Goal: Task Accomplishment & Management: Complete application form

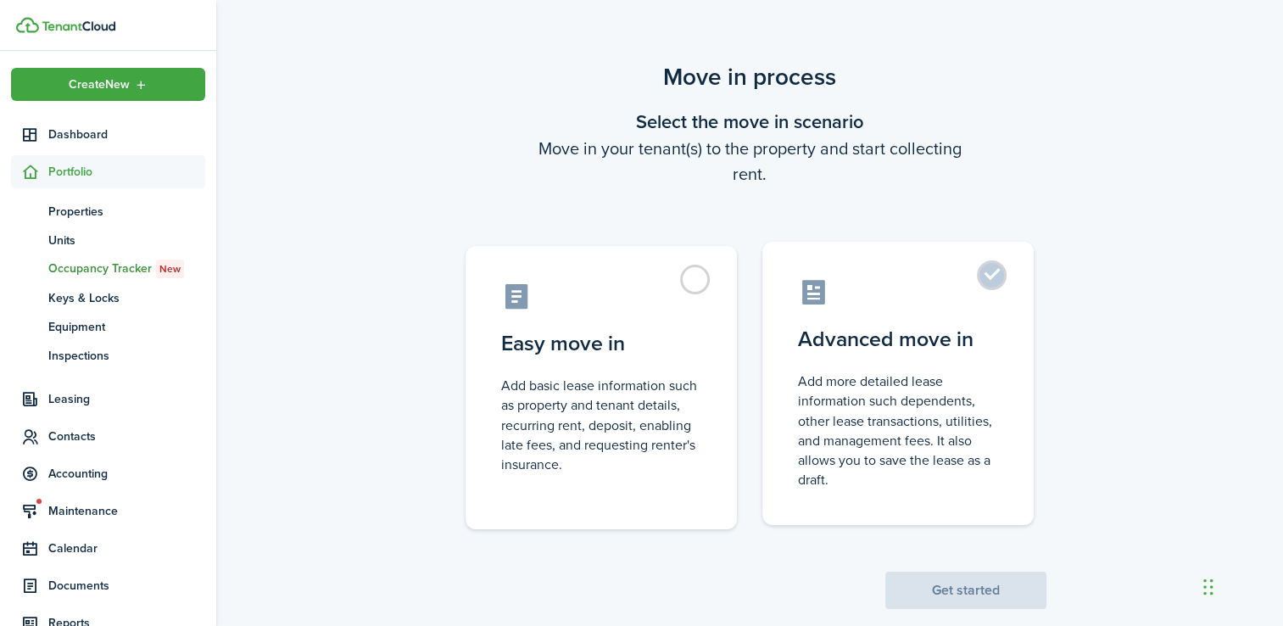
click at [830, 327] on control-radio-card-title "Advanced move in" at bounding box center [898, 339] width 200 height 31
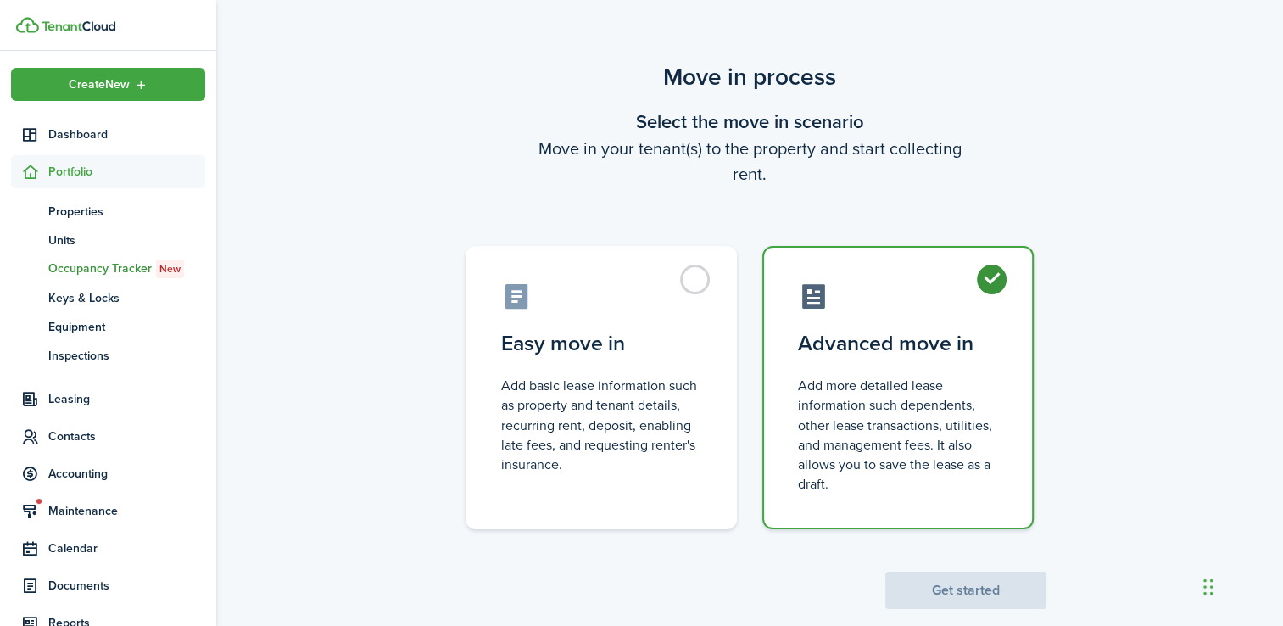
radio input "true"
click at [965, 594] on button "Get started" at bounding box center [965, 589] width 161 height 37
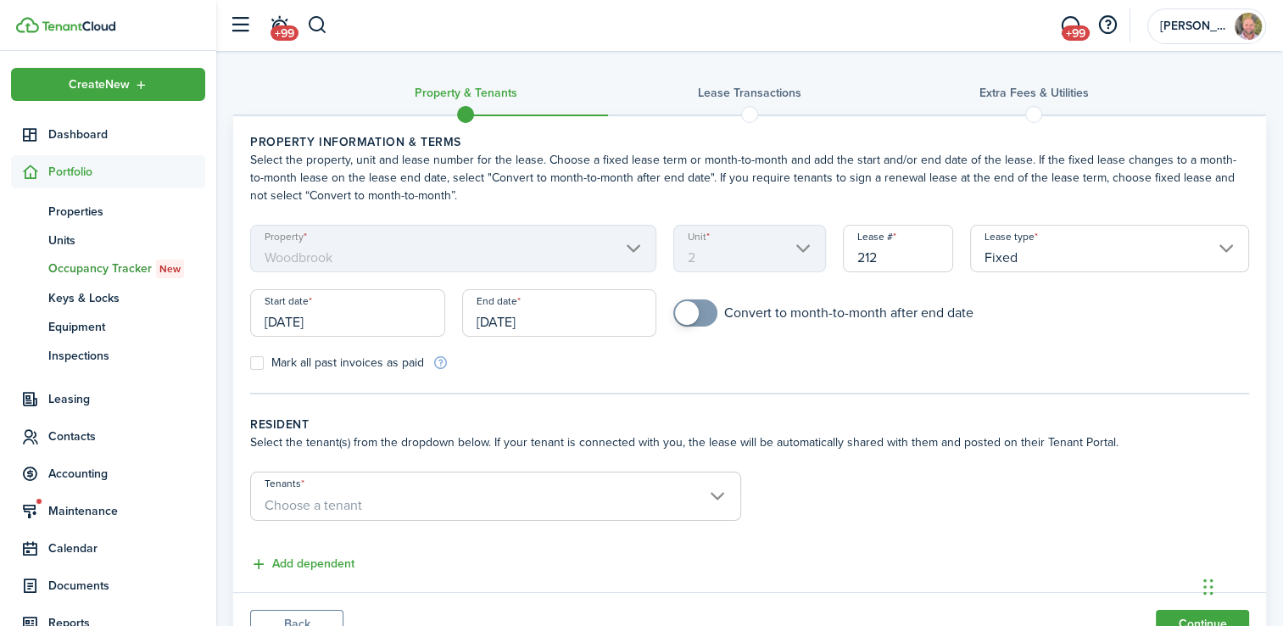
click at [600, 332] on input "[DATE]" at bounding box center [559, 312] width 195 height 47
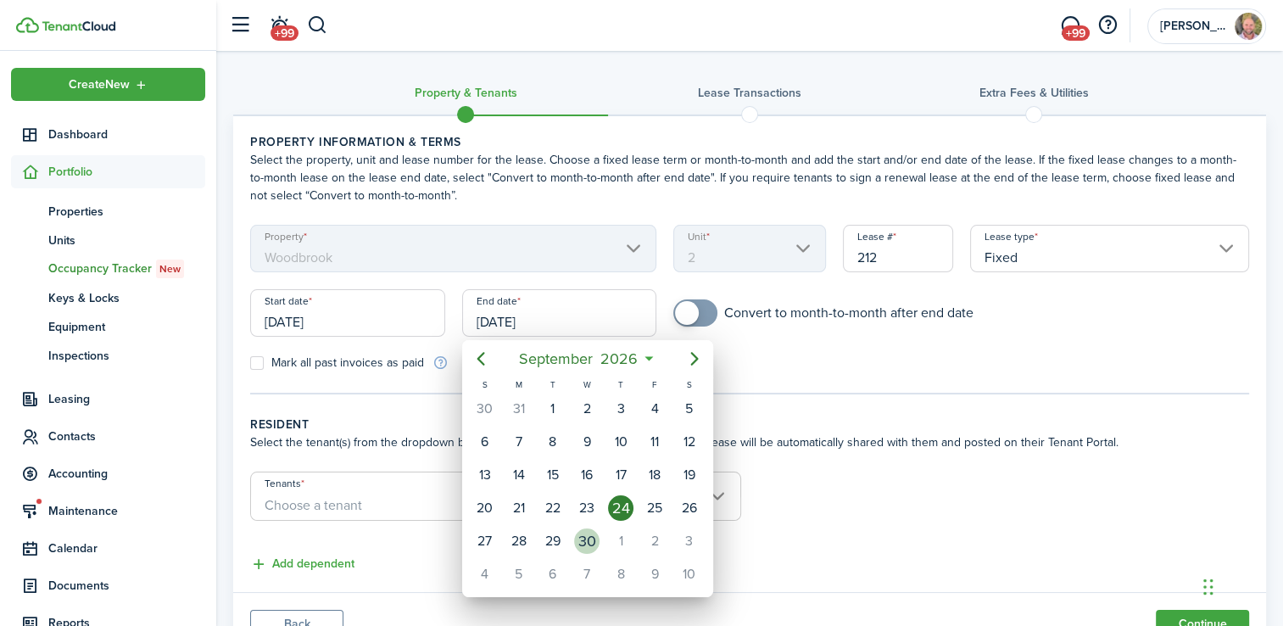
click at [593, 534] on div "30" at bounding box center [586, 540] width 25 height 25
type input "[DATE]"
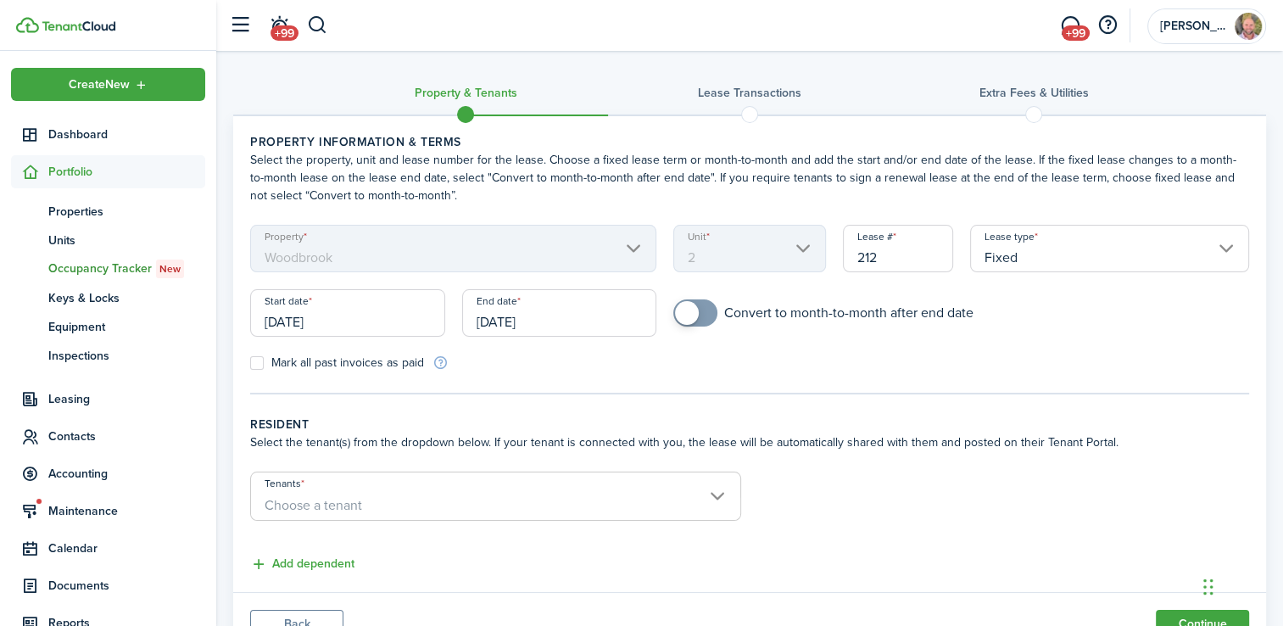
click at [564, 493] on span "Choose a tenant" at bounding box center [495, 505] width 489 height 29
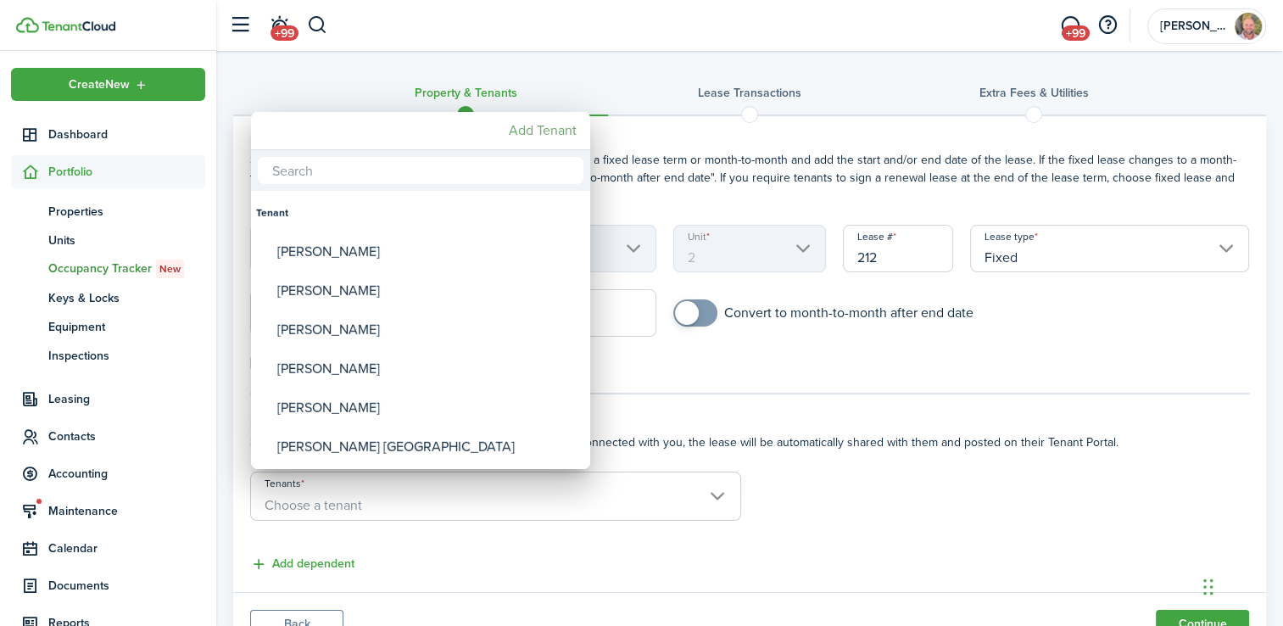
click at [543, 138] on mbsc-button "Add Tenant" at bounding box center [542, 130] width 81 height 31
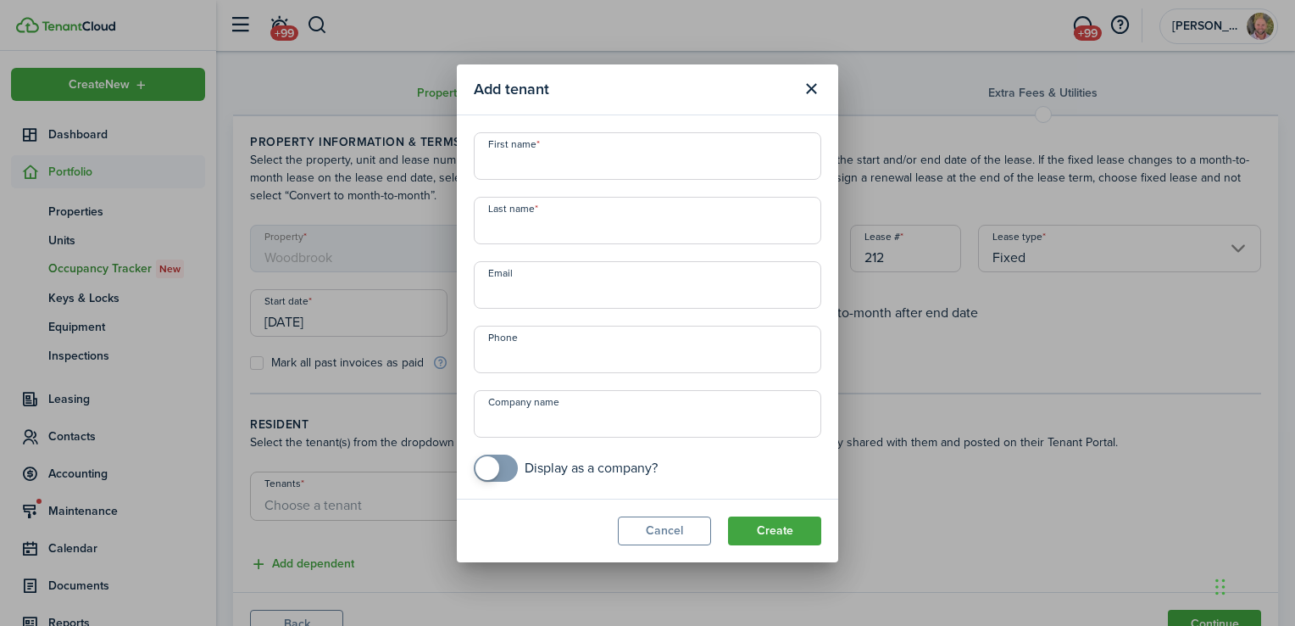
click at [525, 154] on input "First name" at bounding box center [648, 155] width 348 height 47
type input "Dest"
drag, startPoint x: 543, startPoint y: 164, endPoint x: 365, endPoint y: 195, distance: 180.8
click at [365, 195] on div "Add tenant First name Dest Last name Email Phone Company name Display as a comp…" at bounding box center [647, 313] width 1295 height 626
paste input "[PERSON_NAME]"
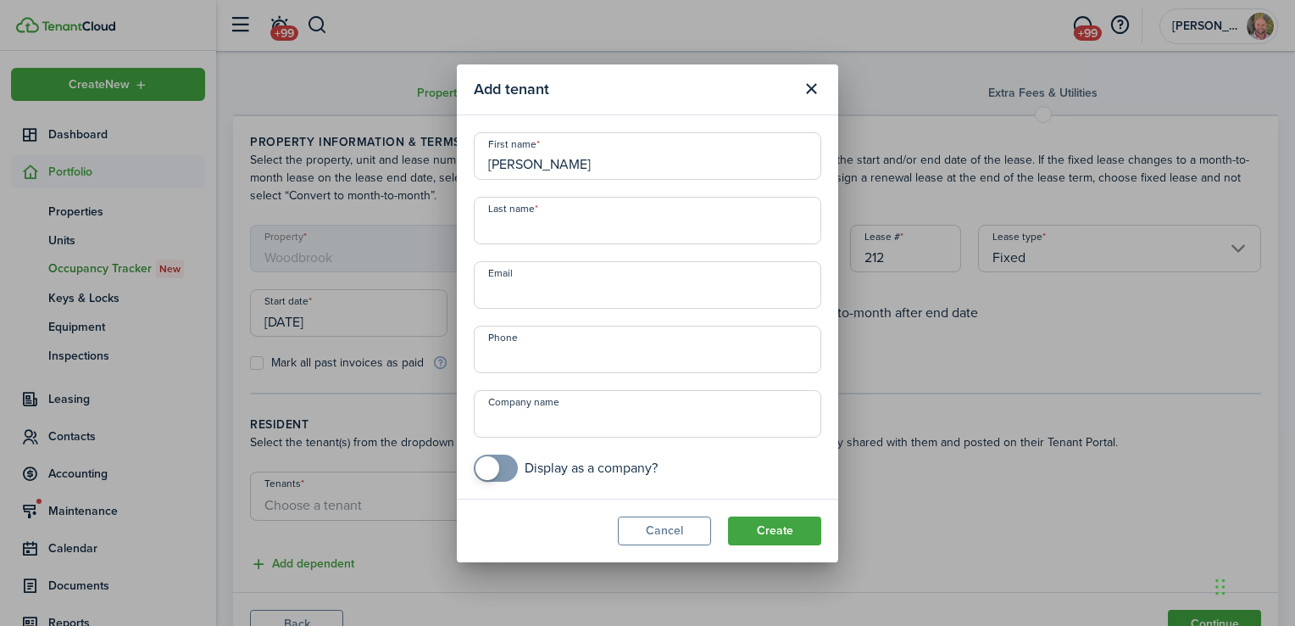
type input "[PERSON_NAME]"
click at [549, 234] on input "Last name" at bounding box center [648, 220] width 348 height 47
type input "[PERSON_NAME]"
drag, startPoint x: 658, startPoint y: 164, endPoint x: 541, endPoint y: 166, distance: 117.0
click at [541, 166] on input "[PERSON_NAME]" at bounding box center [648, 155] width 348 height 47
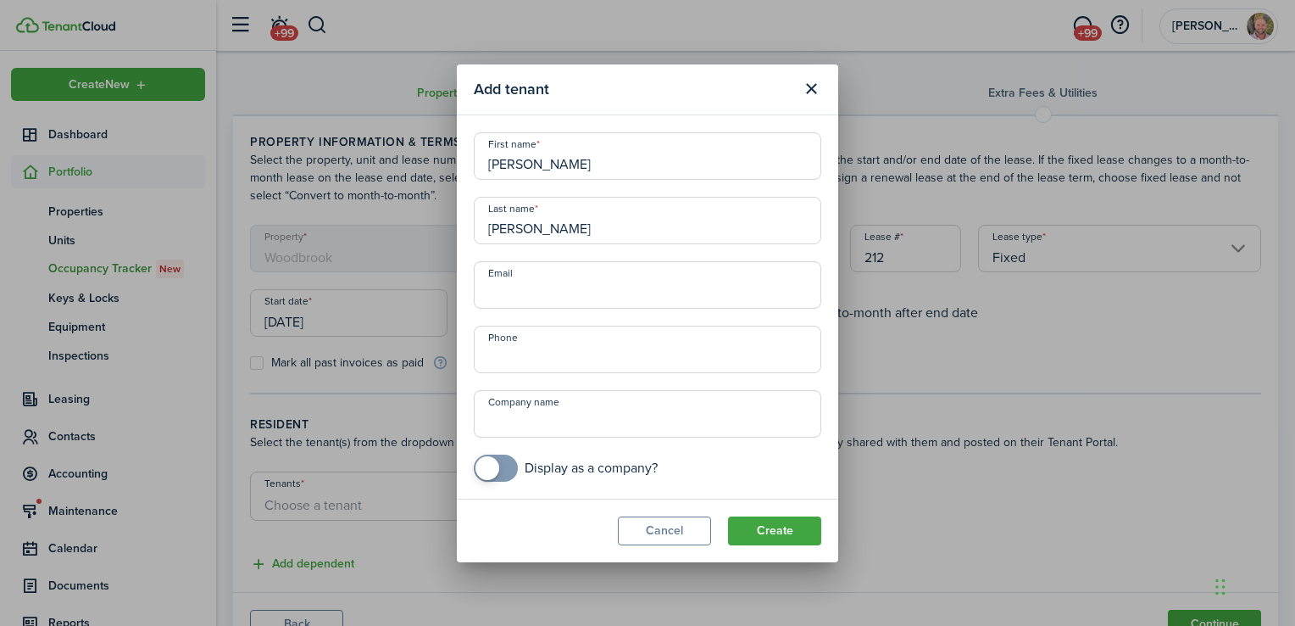
type input "[PERSON_NAME]"
click at [576, 290] on input "Email" at bounding box center [648, 284] width 348 height 47
paste input "[EMAIL_ADDRESS][DOMAIN_NAME]"
type input "[EMAIL_ADDRESS][DOMAIN_NAME]"
click at [589, 344] on input "+1" at bounding box center [648, 349] width 348 height 47
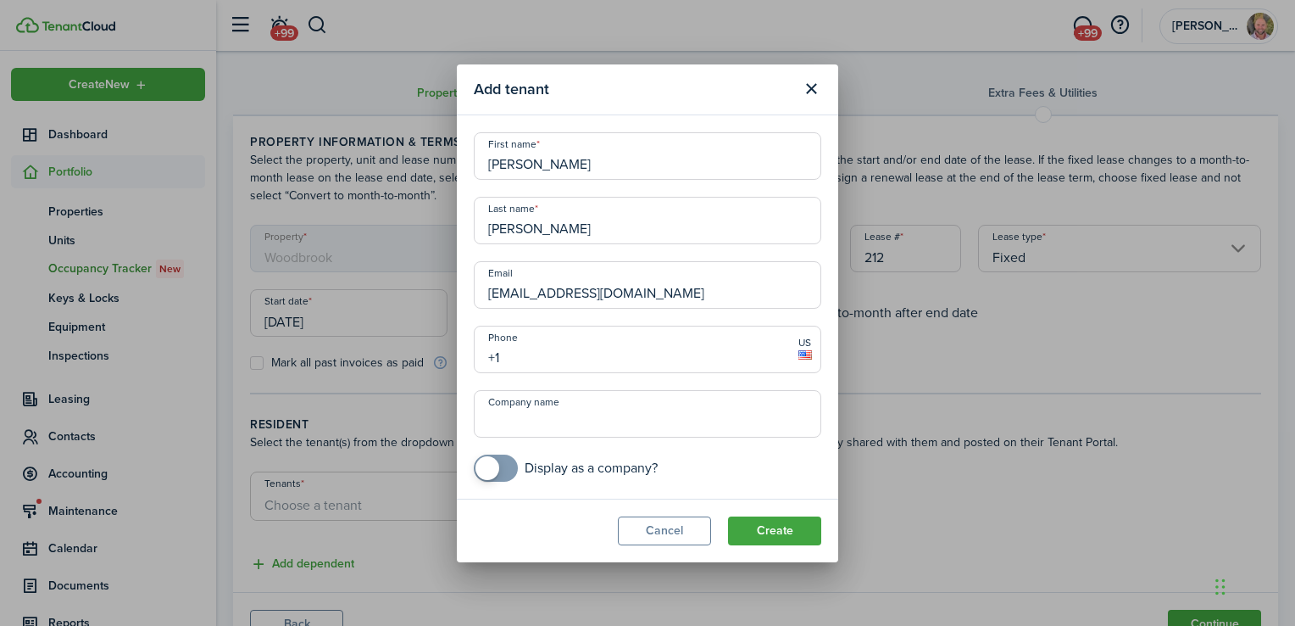
paste input "[PHONE_NUMBER]"
type input "[PHONE_NUMBER]"
click at [774, 528] on button "Create" at bounding box center [774, 530] width 93 height 29
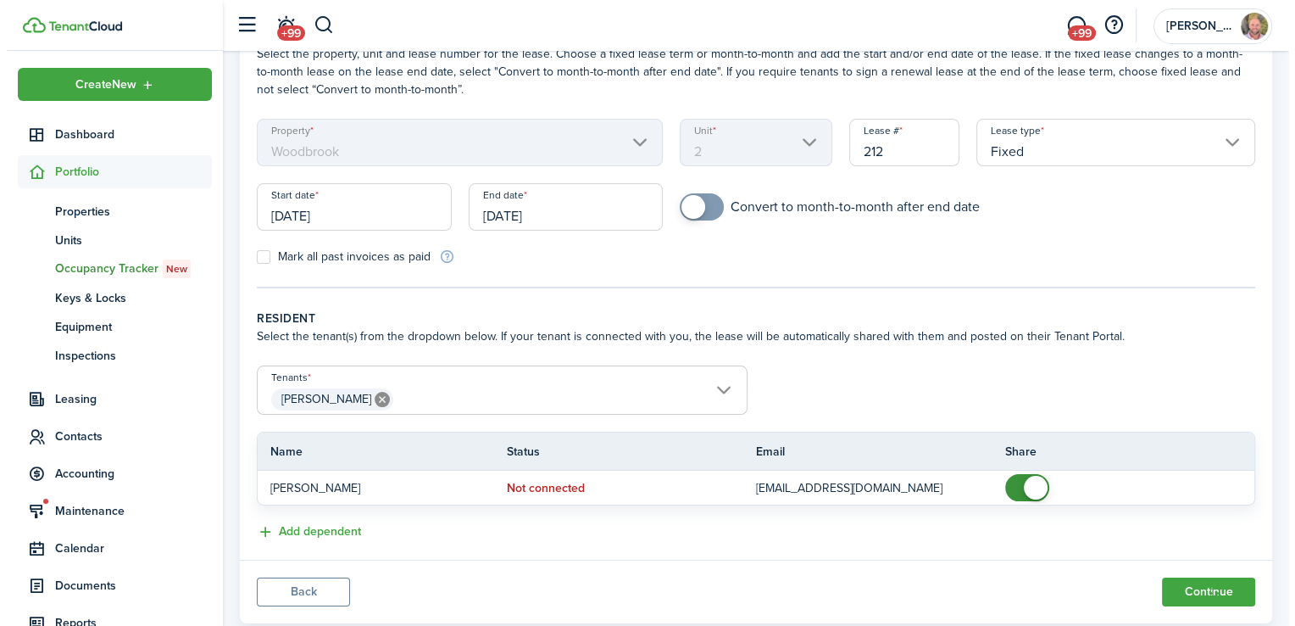
scroll to position [148, 0]
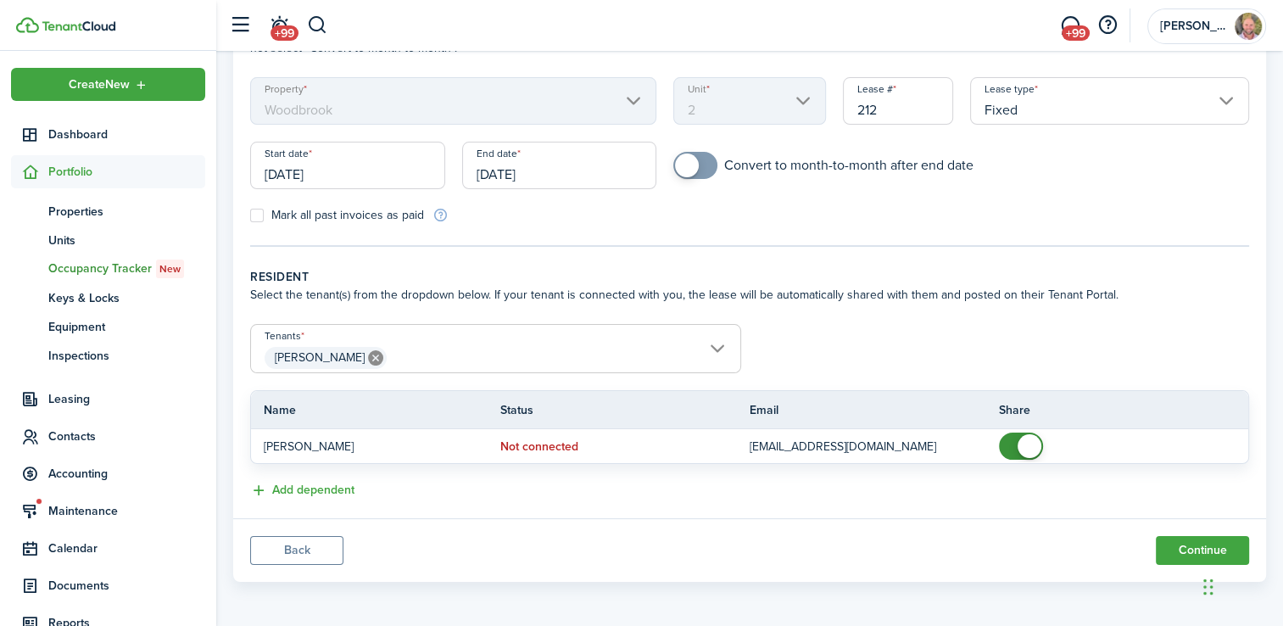
click at [451, 354] on span "[PERSON_NAME]" at bounding box center [495, 357] width 489 height 29
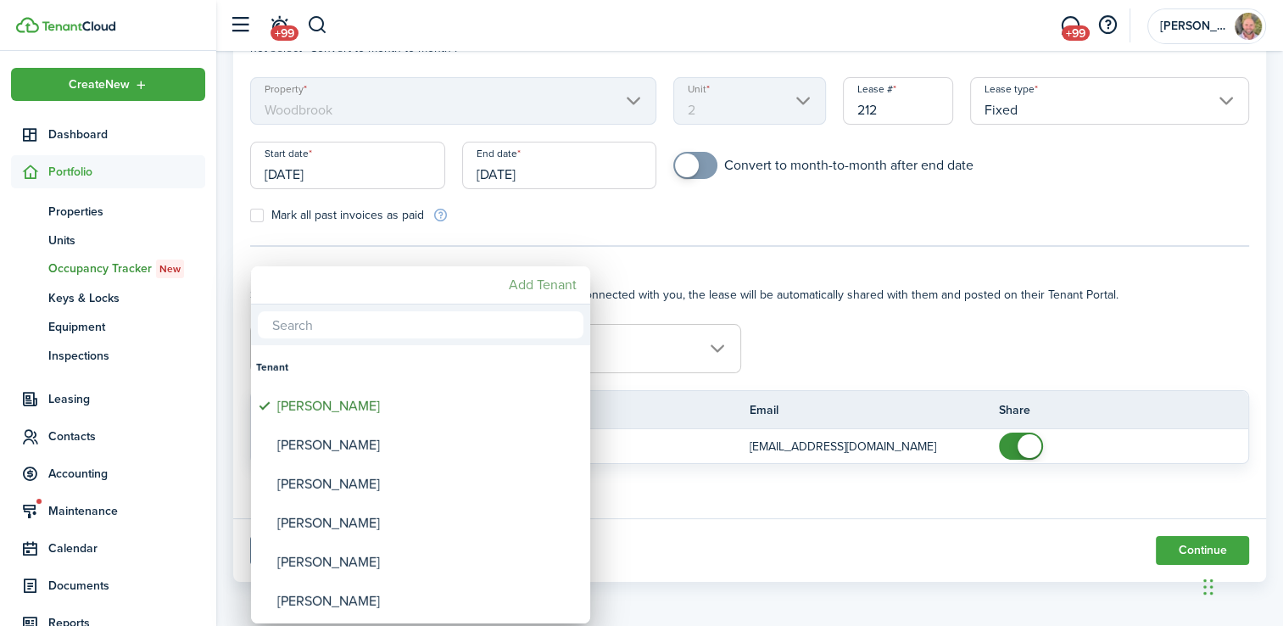
click at [539, 288] on mbsc-button "Add Tenant" at bounding box center [542, 285] width 81 height 31
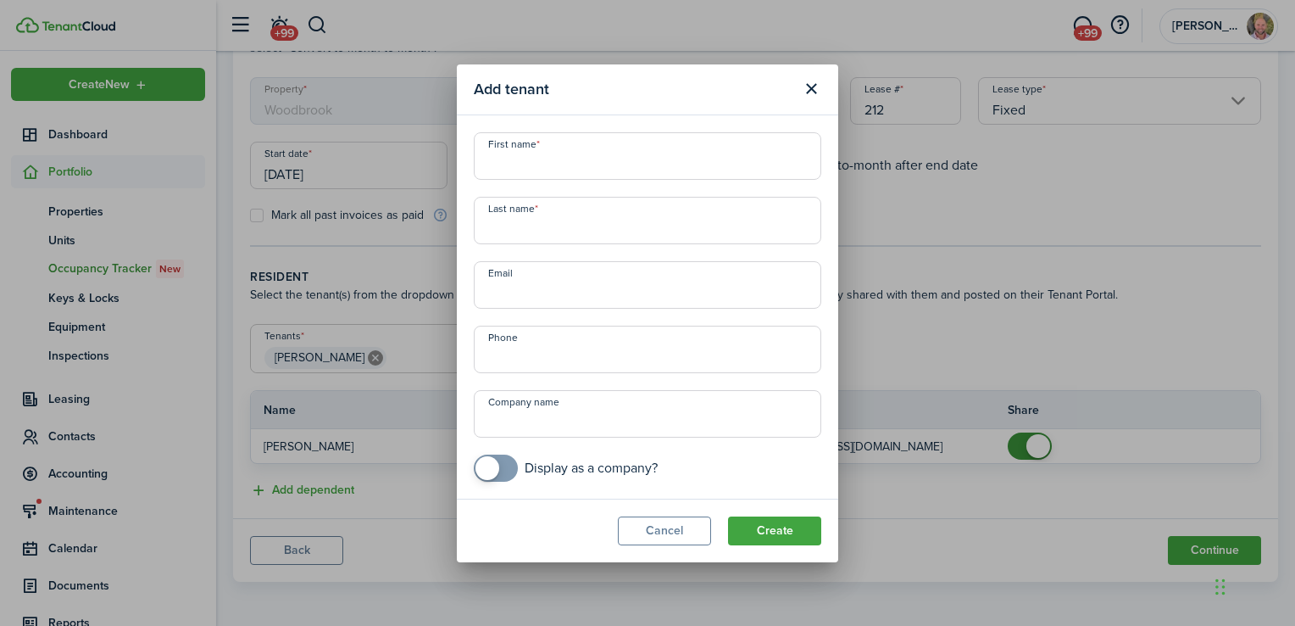
click at [582, 169] on input "First name" at bounding box center [648, 155] width 348 height 47
type input "[PERSON_NAME]"
paste input "[PERSON_NAME]"
type input "[PERSON_NAME]"
click at [582, 169] on input "[PERSON_NAME]" at bounding box center [648, 155] width 348 height 47
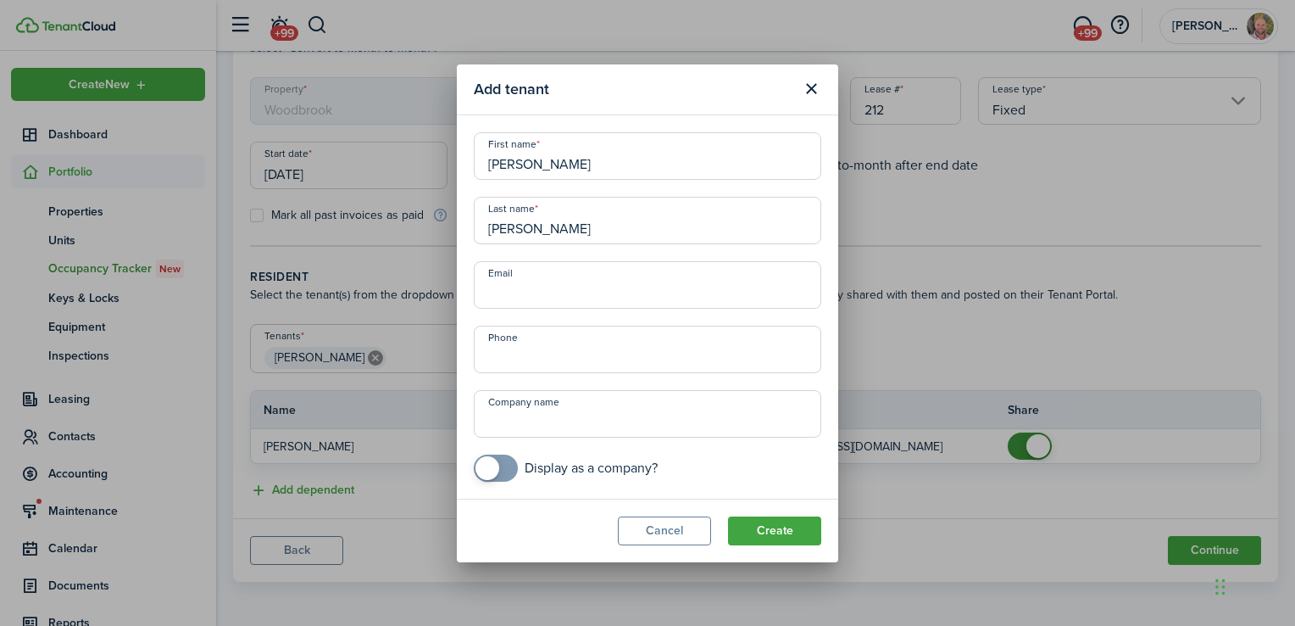
paste input "[PERSON_NAME][EMAIL_ADDRESS][DOMAIN_NAME]"
type input "[PERSON_NAME][EMAIL_ADDRESS][DOMAIN_NAME]"
click at [549, 345] on input "+1" at bounding box center [648, 349] width 348 height 47
paste input "[PHONE_NUMBER]"
type input "[PHONE_NUMBER]"
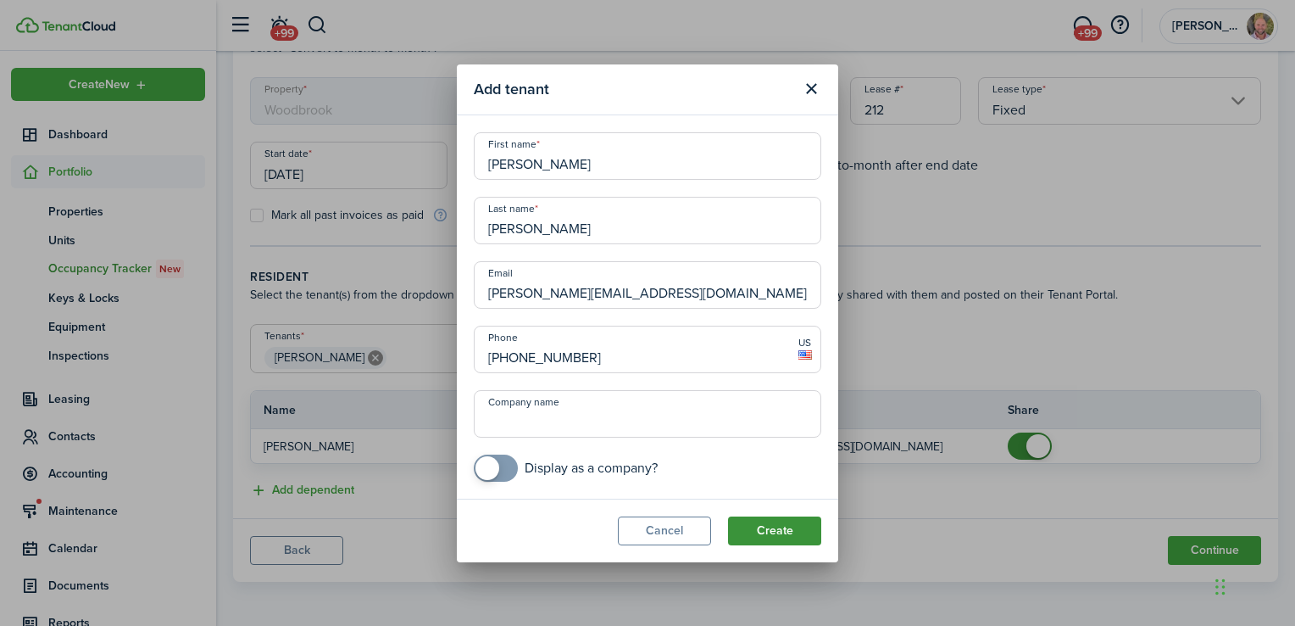
click at [766, 529] on button "Create" at bounding box center [774, 530] width 93 height 29
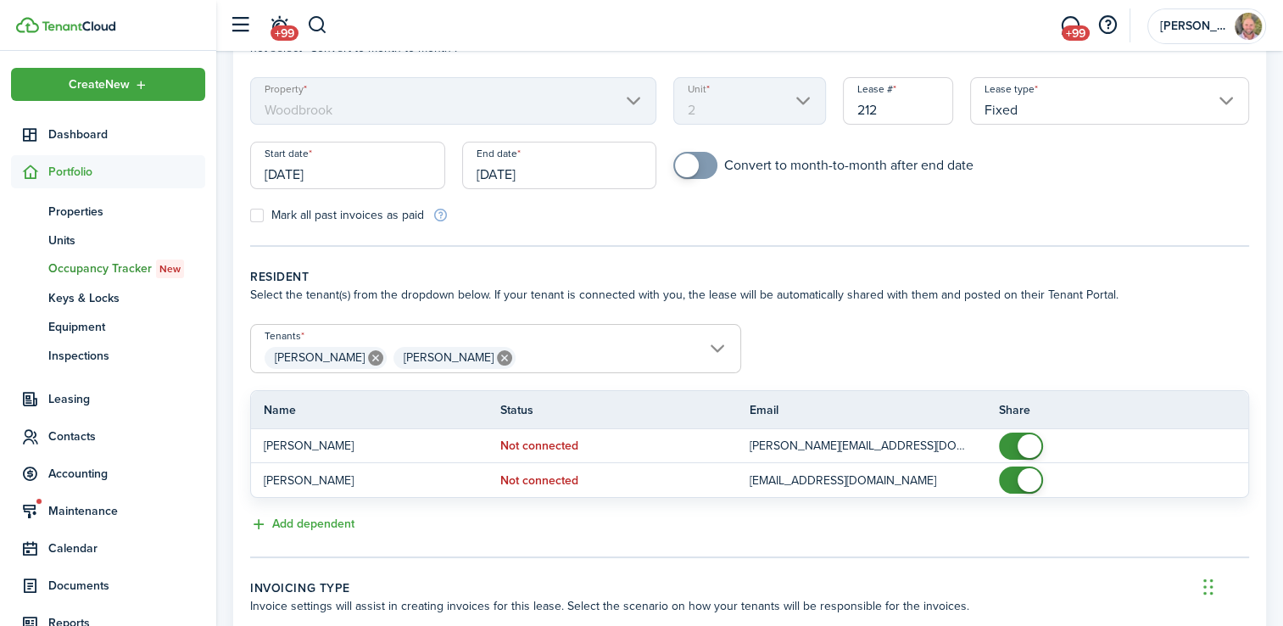
scroll to position [385, 0]
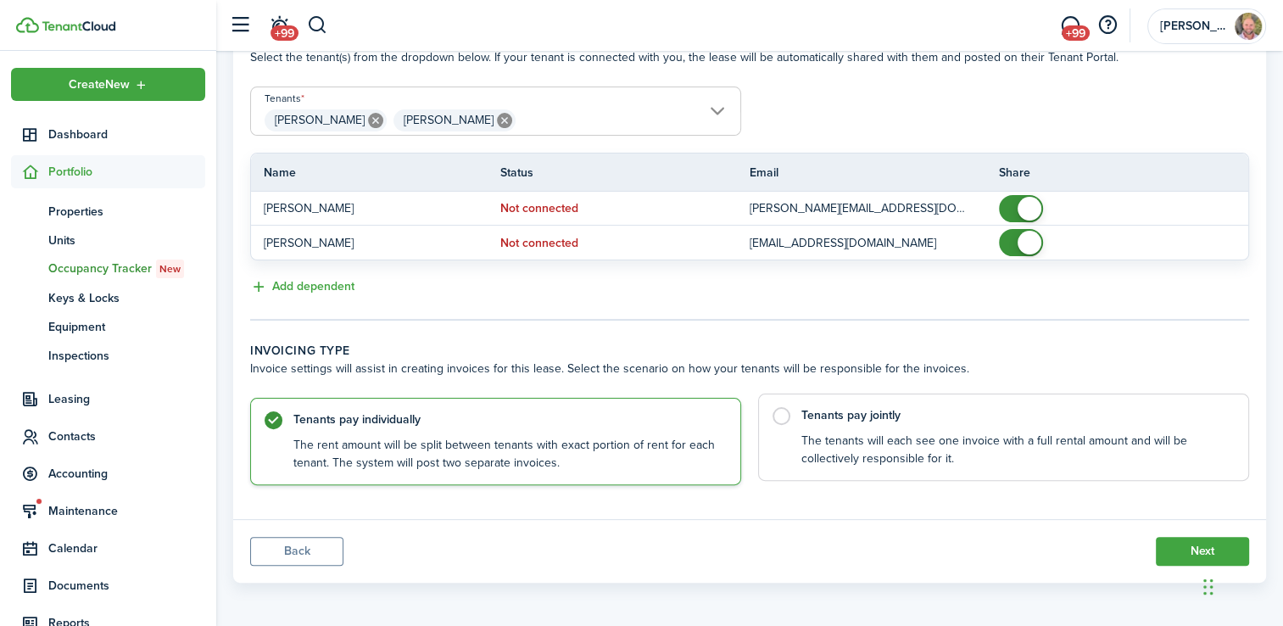
click at [922, 409] on control-radio-card-title "Tenants pay jointly" at bounding box center [1016, 415] width 430 height 17
radio input "false"
radio input "true"
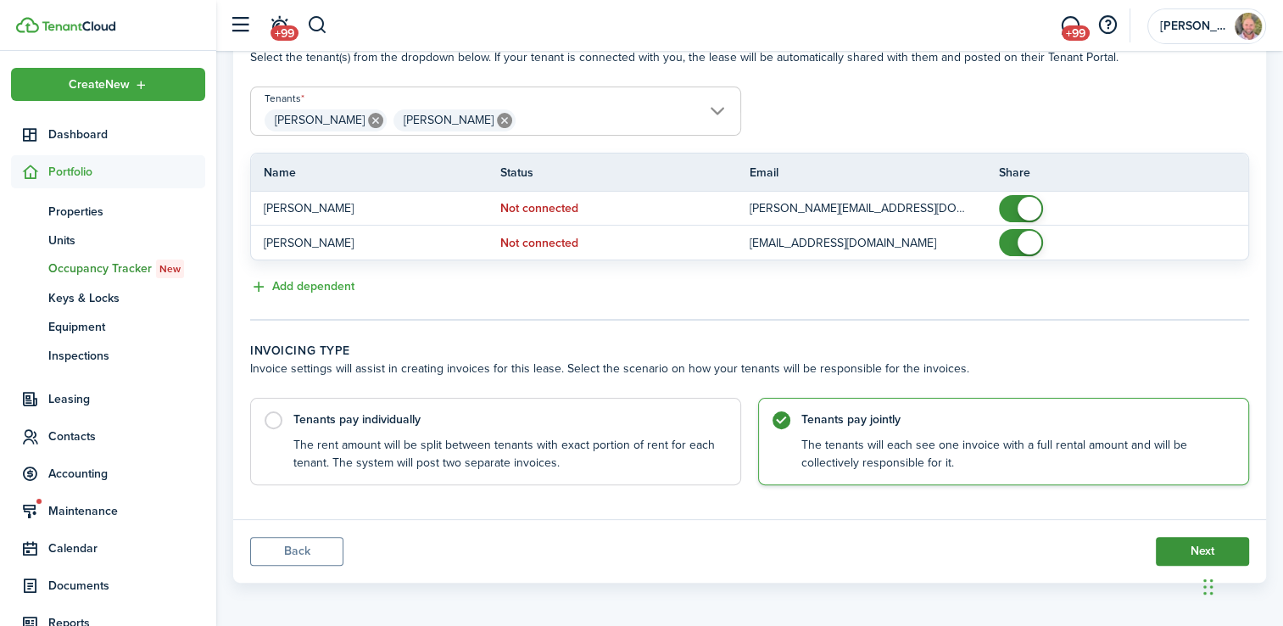
click at [1168, 543] on button "Next" at bounding box center [1202, 551] width 93 height 29
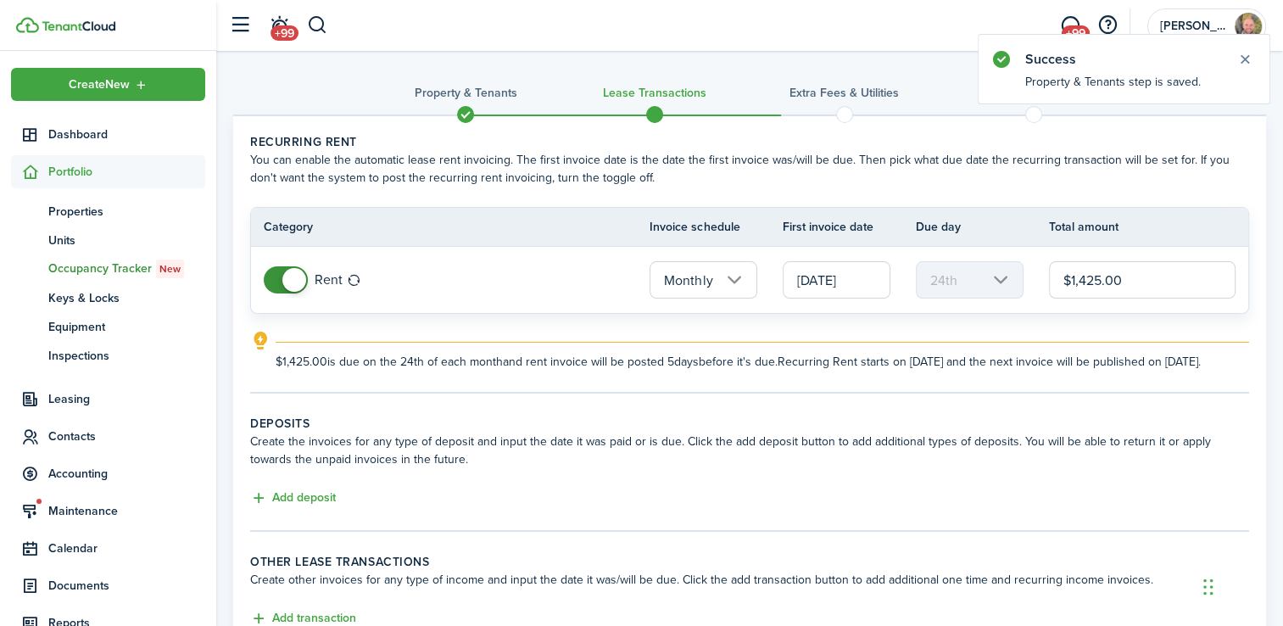
click at [868, 282] on input "[DATE]" at bounding box center [837, 279] width 108 height 37
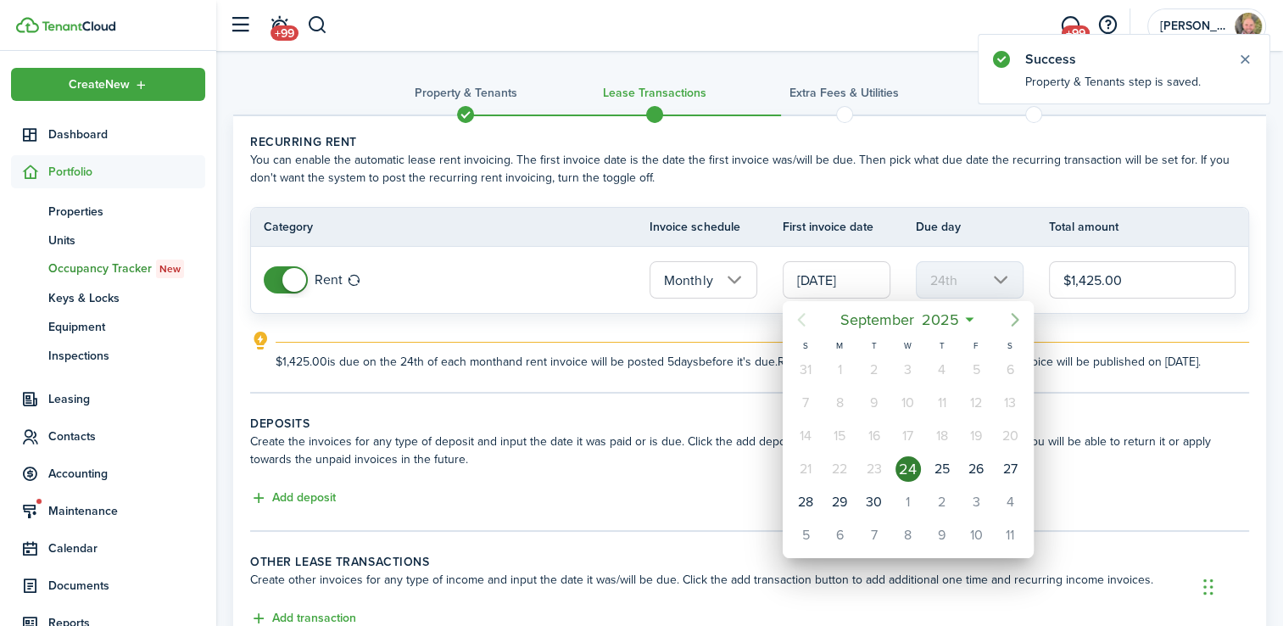
click at [1013, 322] on icon "Next page" at bounding box center [1015, 319] width 20 height 20
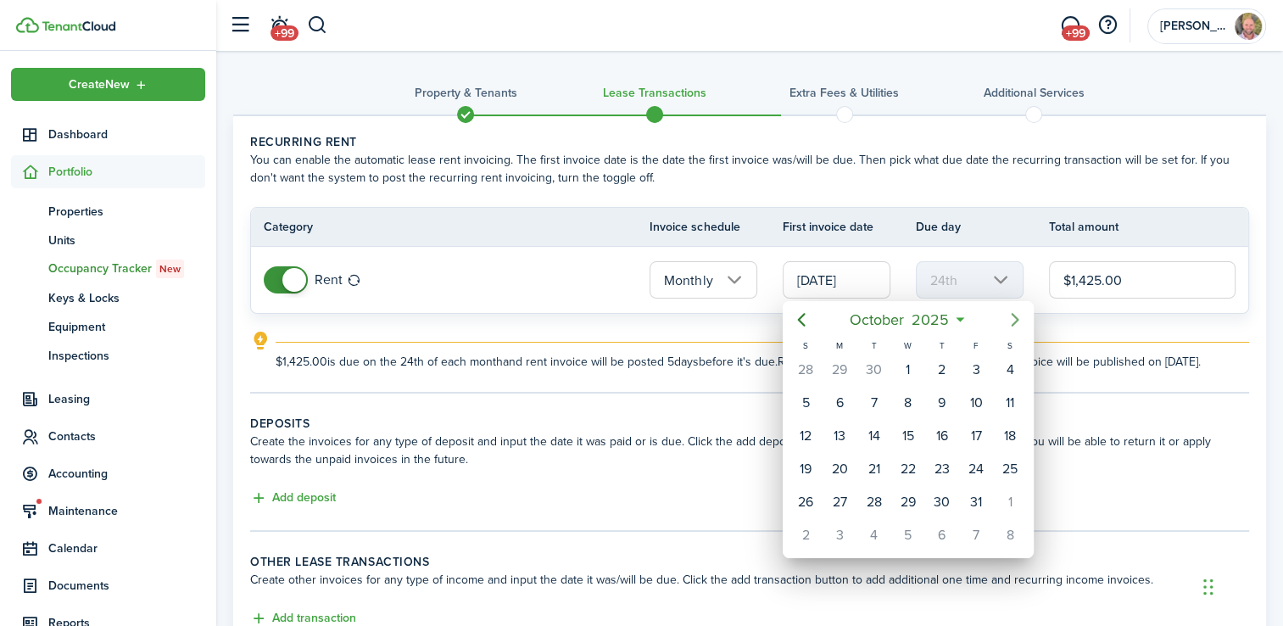
click at [1013, 322] on icon "Next page" at bounding box center [1015, 319] width 20 height 20
click at [1008, 365] on div "1" at bounding box center [1009, 369] width 25 height 25
type input "[DATE]"
type input "1st"
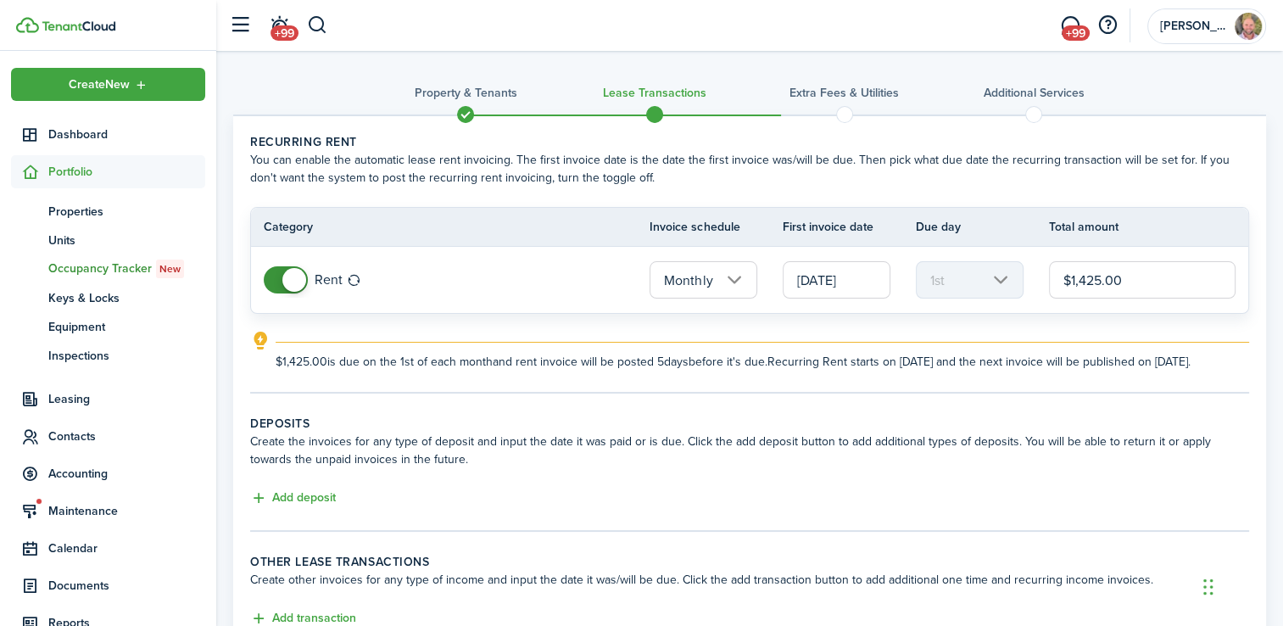
click at [1152, 284] on input "$1,425.00" at bounding box center [1142, 279] width 187 height 37
type input "$1,200.00"
click at [279, 508] on button "Add deposit" at bounding box center [293, 497] width 86 height 19
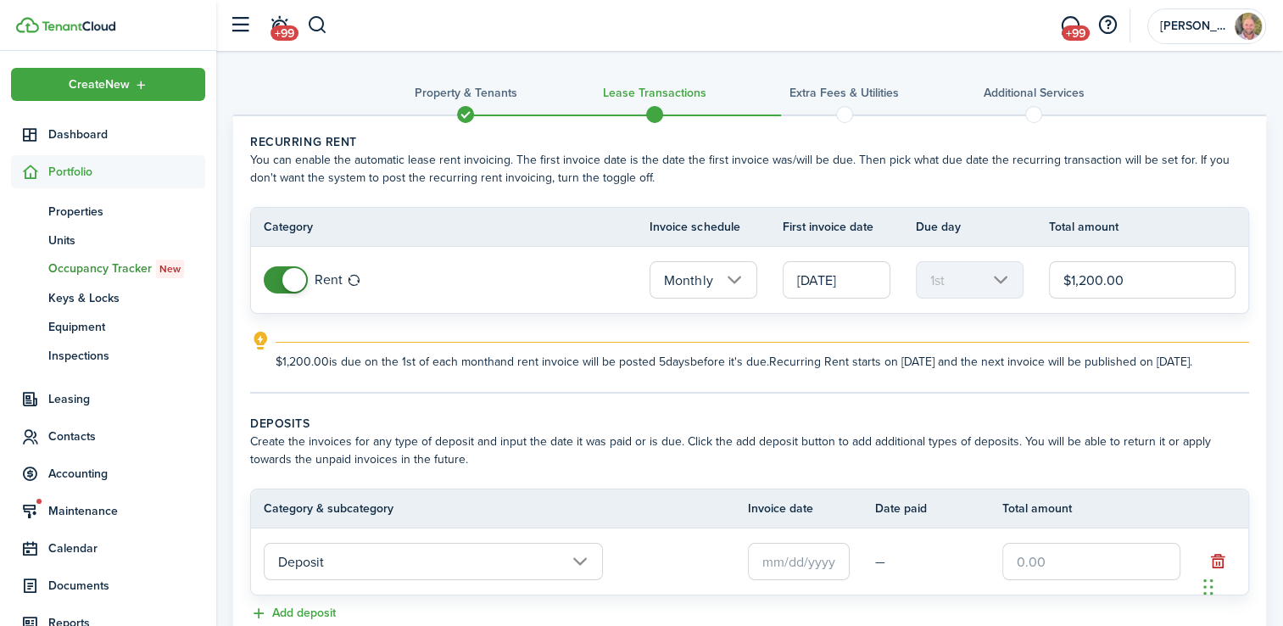
click at [1033, 580] on input "text" at bounding box center [1091, 561] width 178 height 37
click at [789, 576] on input "text" at bounding box center [799, 561] width 102 height 37
type input "$600.00"
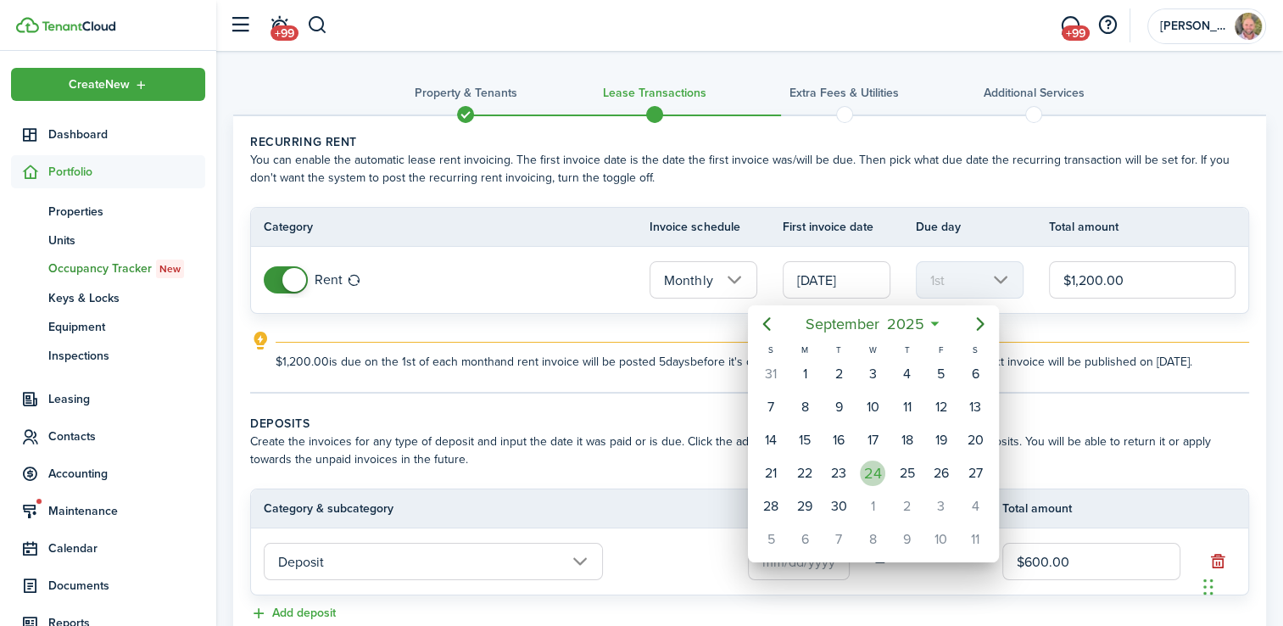
click at [878, 470] on div "24" at bounding box center [872, 472] width 25 height 25
type input "[DATE]"
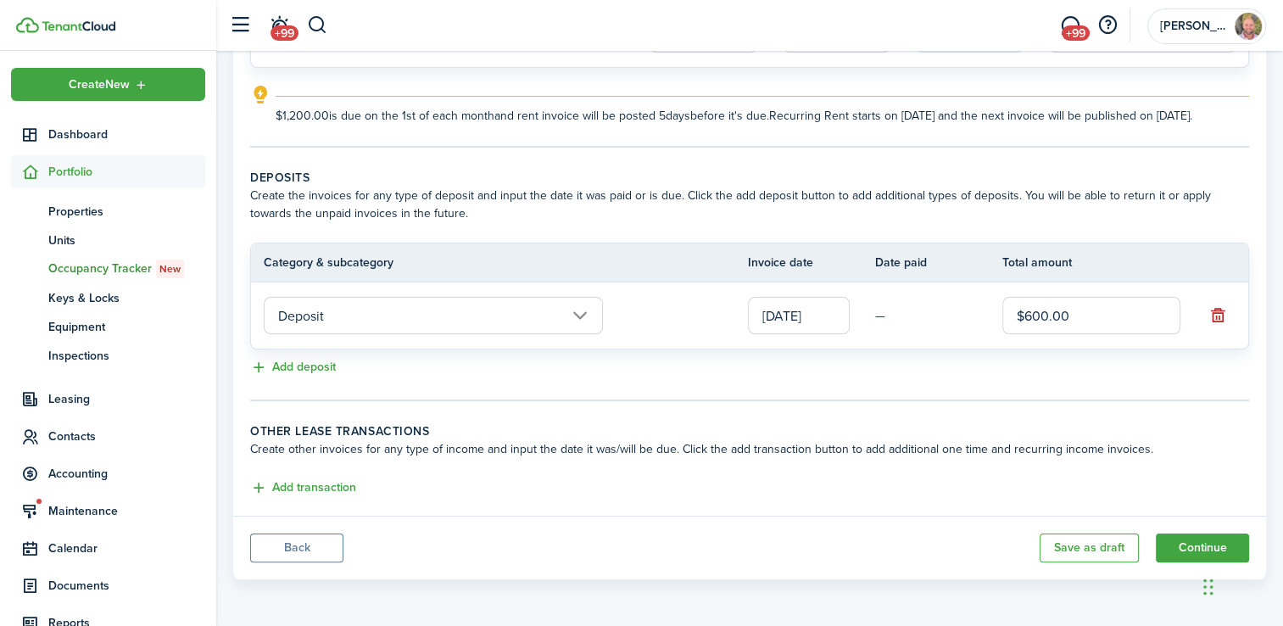
scroll to position [258, 0]
click at [305, 492] on button "Add transaction" at bounding box center [303, 487] width 106 height 19
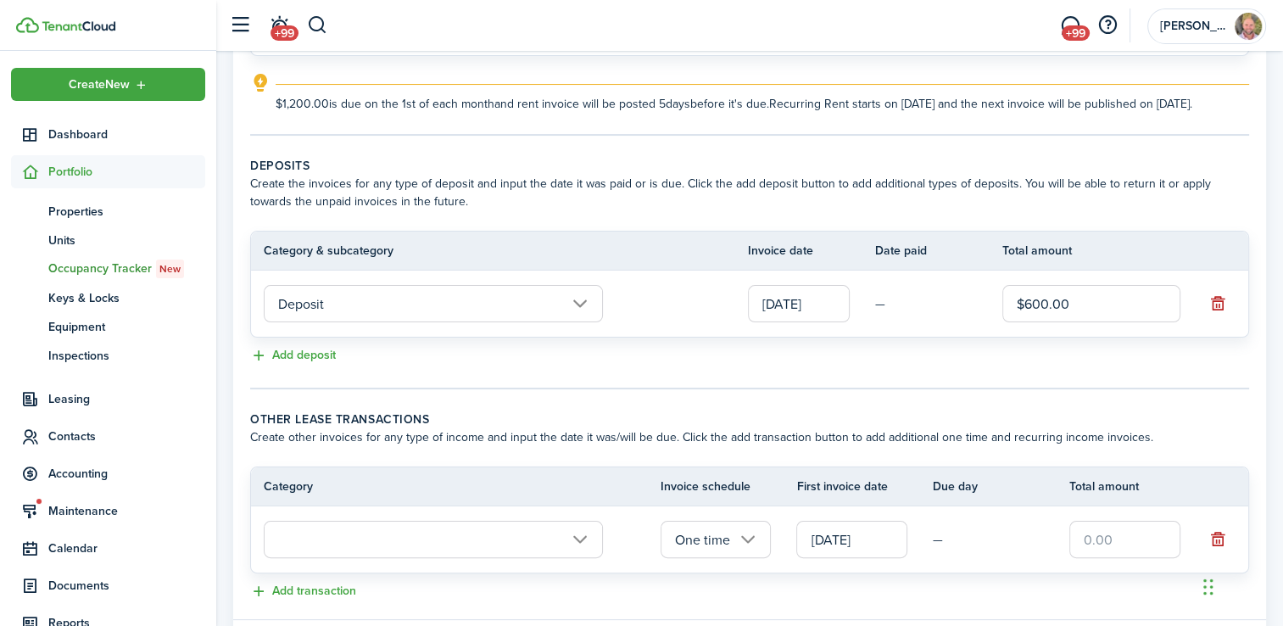
click at [376, 551] on input "text" at bounding box center [433, 539] width 339 height 37
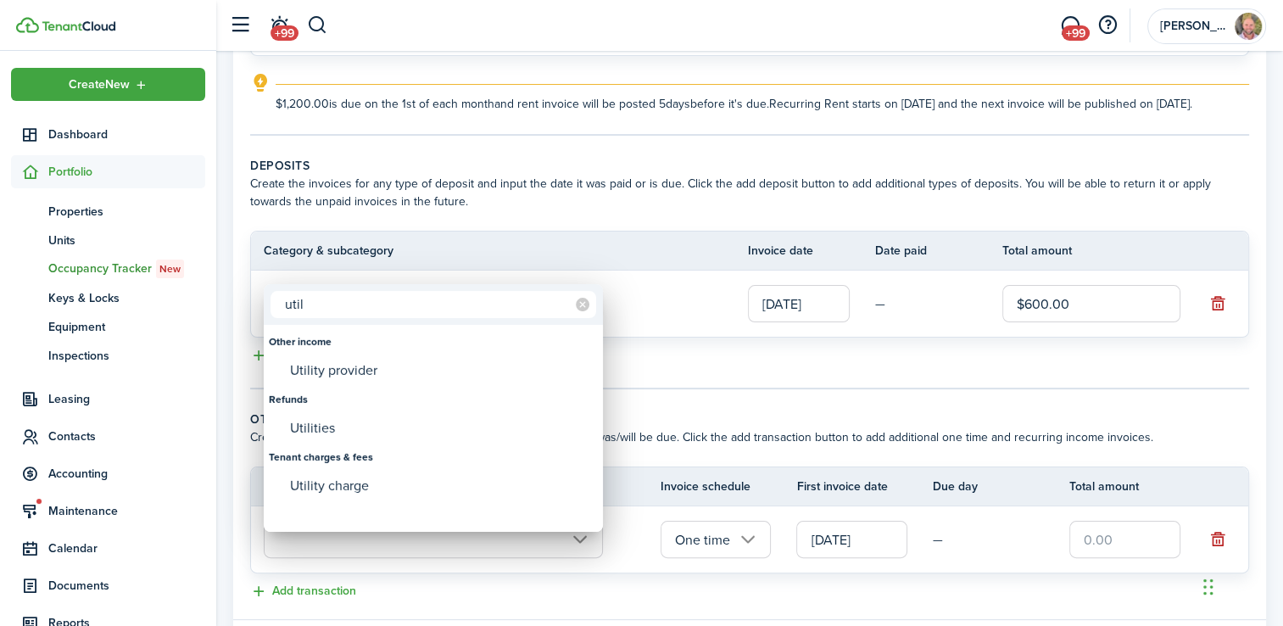
type input "util"
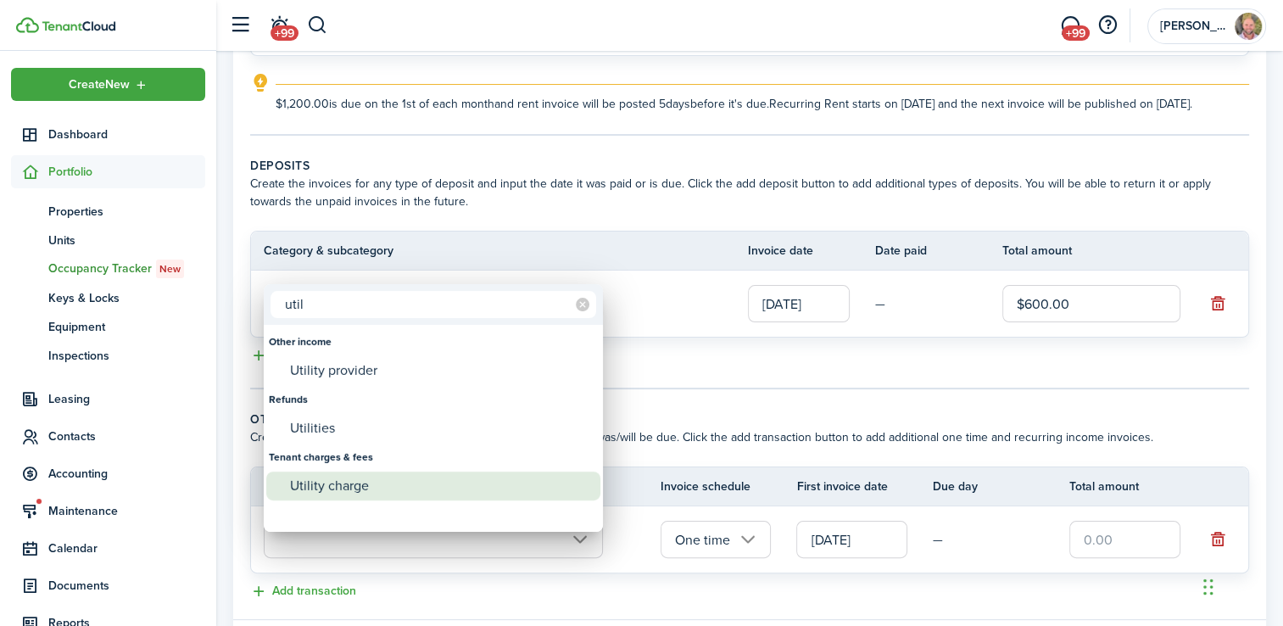
click at [320, 496] on div "Utility charge" at bounding box center [440, 485] width 300 height 29
type input "Tenant charges & fees / Utility charge"
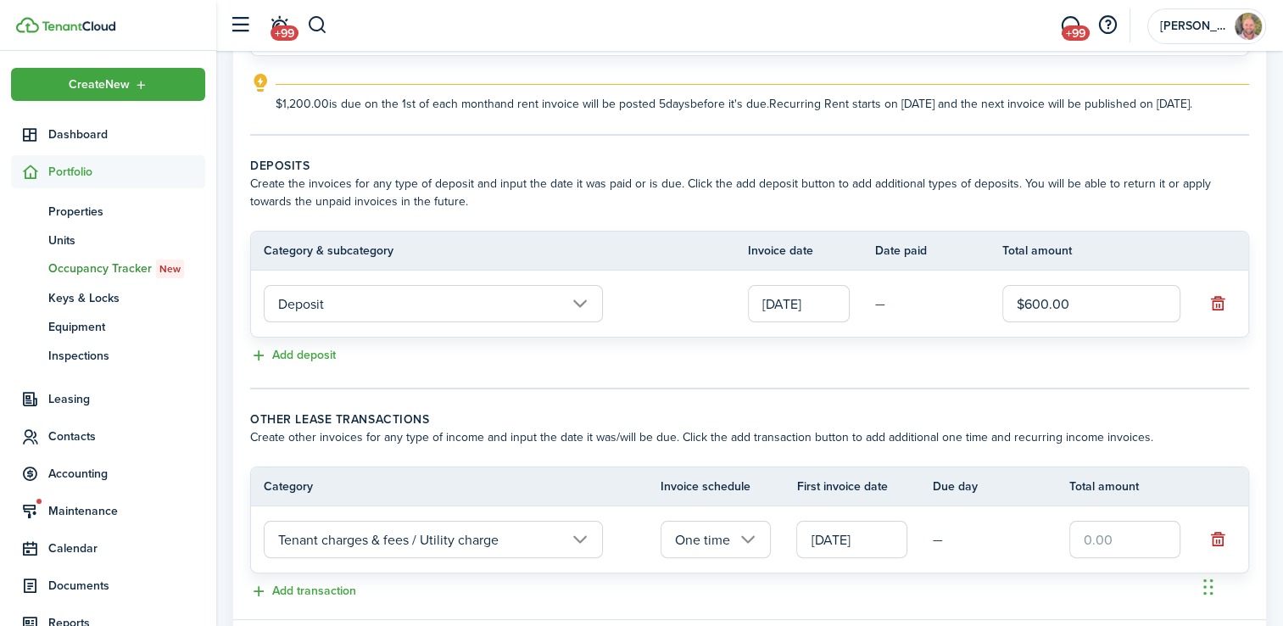
click at [724, 562] on td "One time" at bounding box center [728, 539] width 136 height 46
click at [709, 558] on input "One time" at bounding box center [715, 539] width 111 height 37
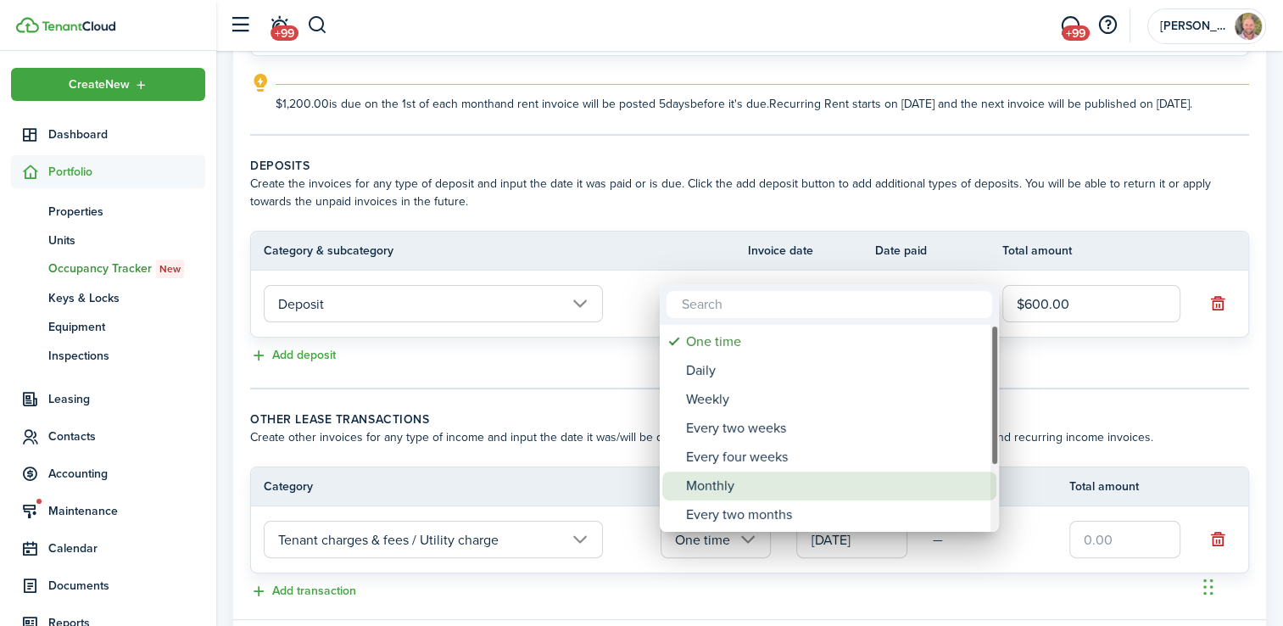
click at [717, 487] on div "Monthly" at bounding box center [836, 485] width 300 height 29
type input "Monthly"
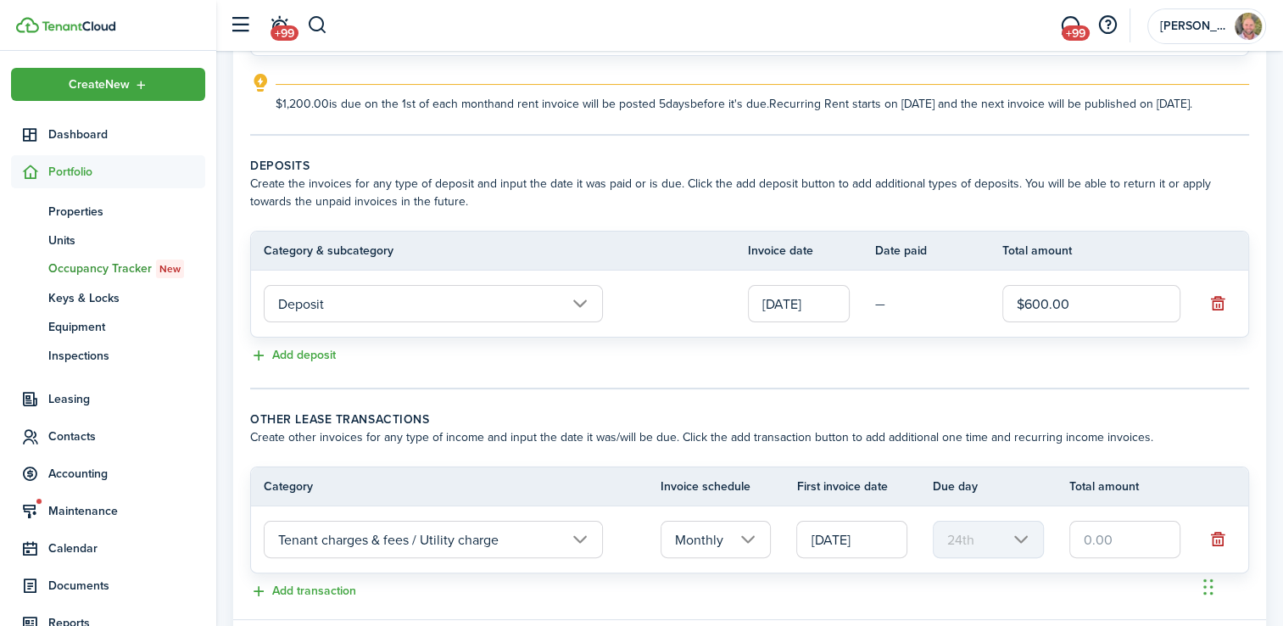
click at [844, 558] on input "[DATE]" at bounding box center [851, 539] width 111 height 37
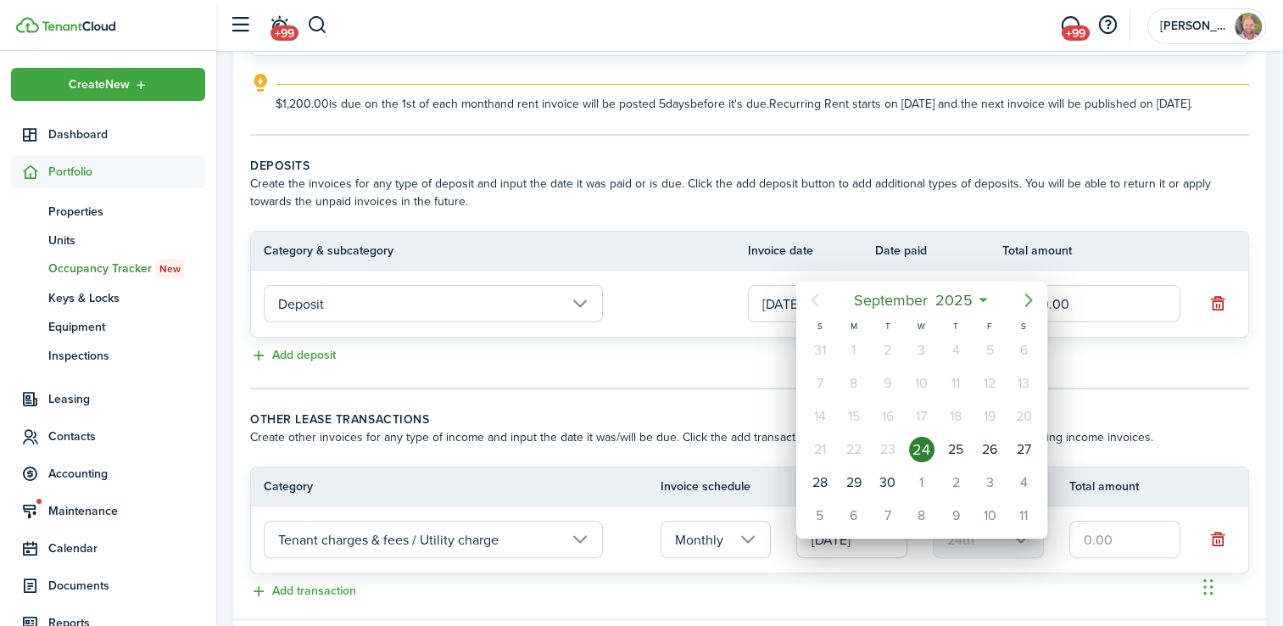
click at [1026, 301] on icon "Next page" at bounding box center [1028, 300] width 20 height 20
click at [1031, 348] on div "1" at bounding box center [1023, 349] width 25 height 25
type input "[DATE]"
type input "1st"
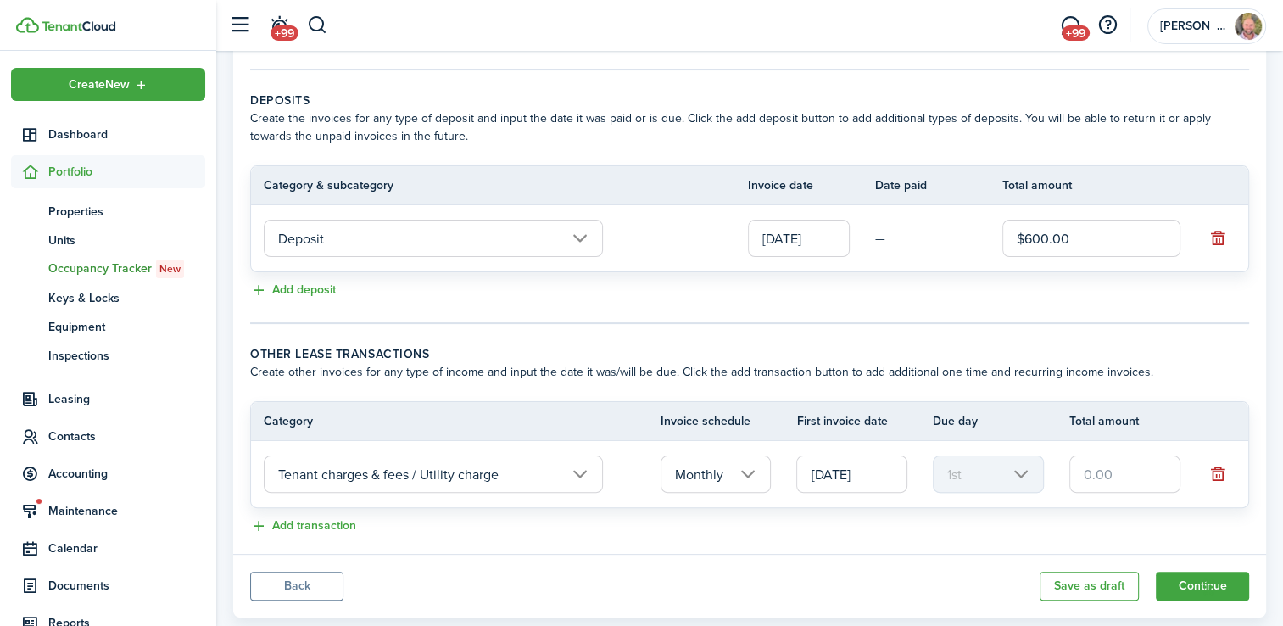
scroll to position [335, 0]
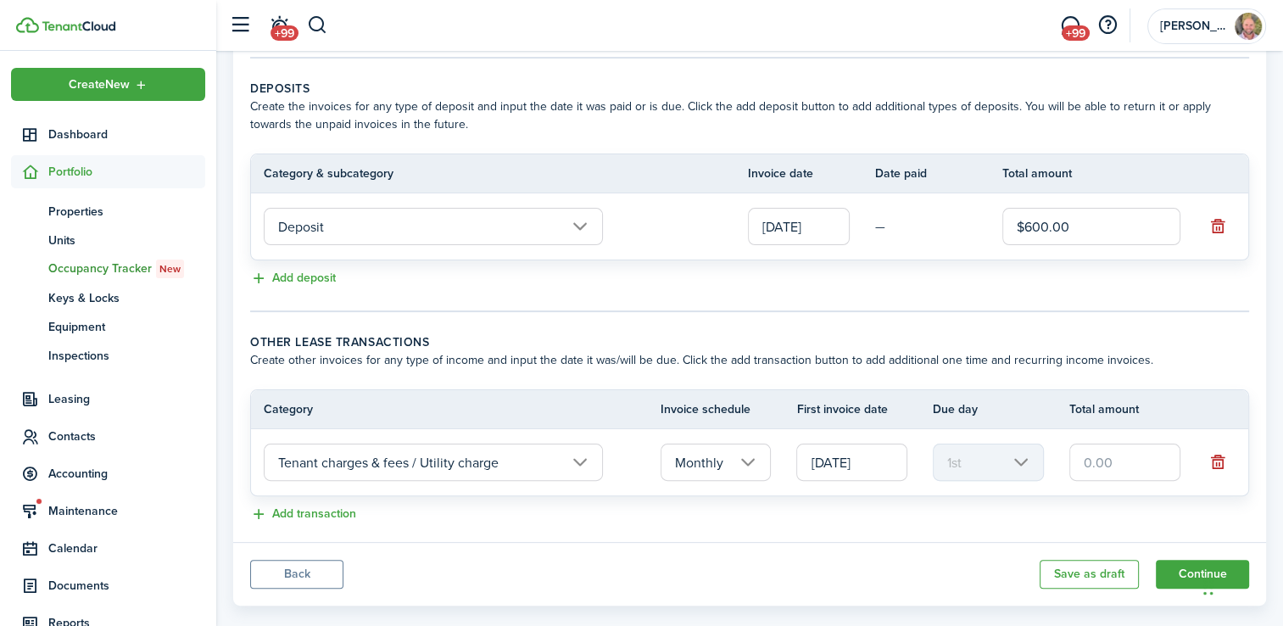
click at [1122, 477] on input "text" at bounding box center [1124, 461] width 111 height 37
type input "$100.00"
click at [953, 524] on div "Add transaction" at bounding box center [749, 514] width 999 height 20
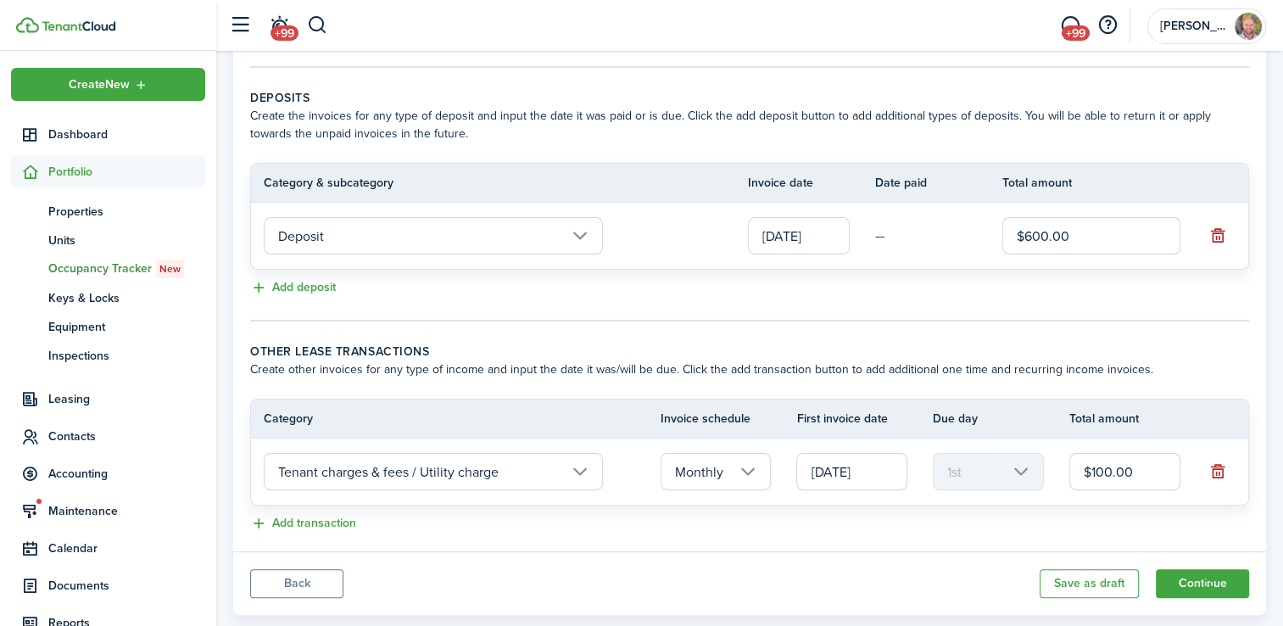
scroll to position [350, 0]
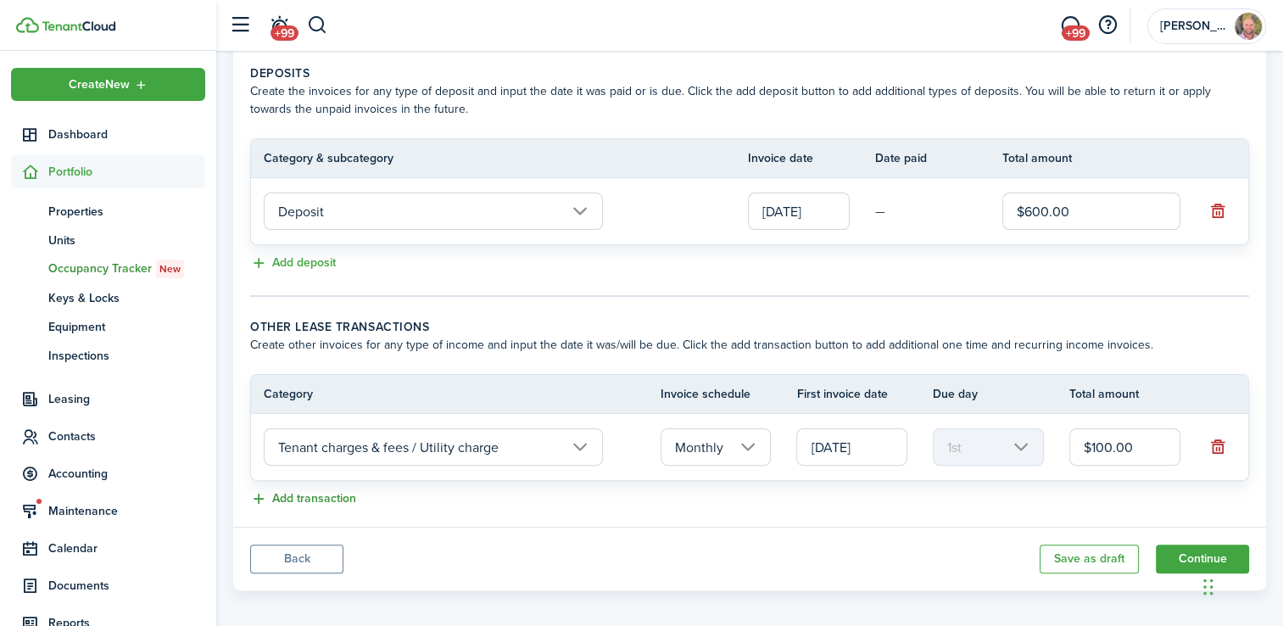
click at [308, 509] on button "Add transaction" at bounding box center [303, 498] width 106 height 19
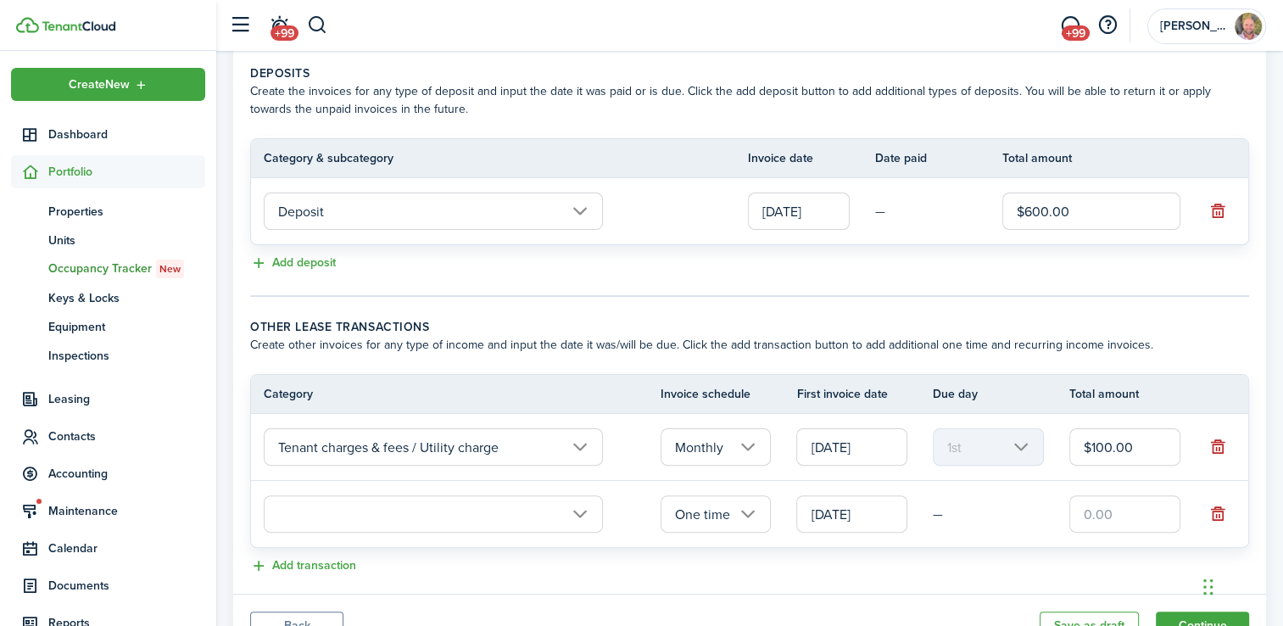
click at [322, 530] on input "text" at bounding box center [433, 513] width 339 height 37
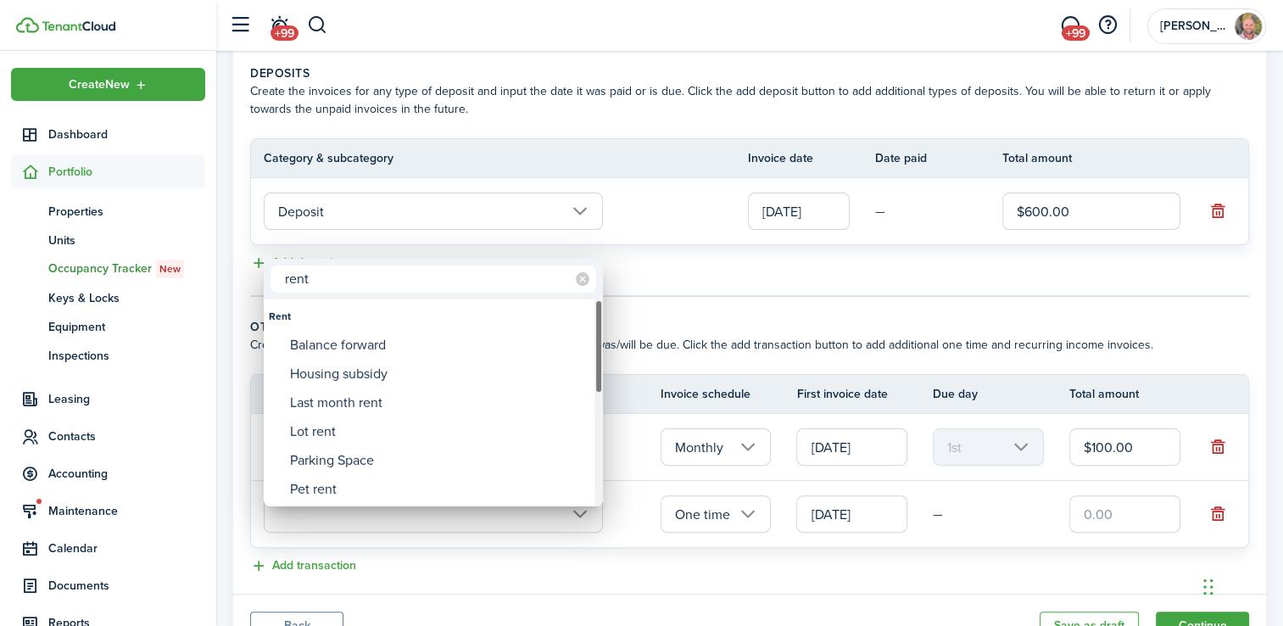
type input "rent"
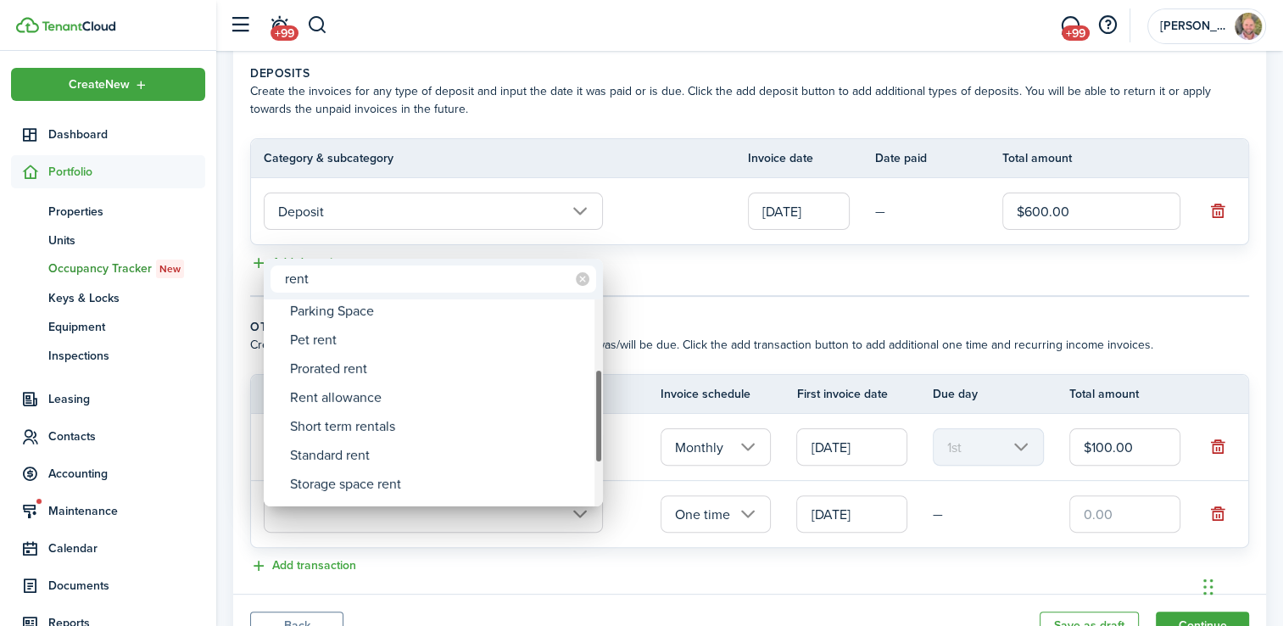
drag, startPoint x: 597, startPoint y: 348, endPoint x: 597, endPoint y: 419, distance: 71.2
click at [597, 419] on div at bounding box center [598, 416] width 8 height 94
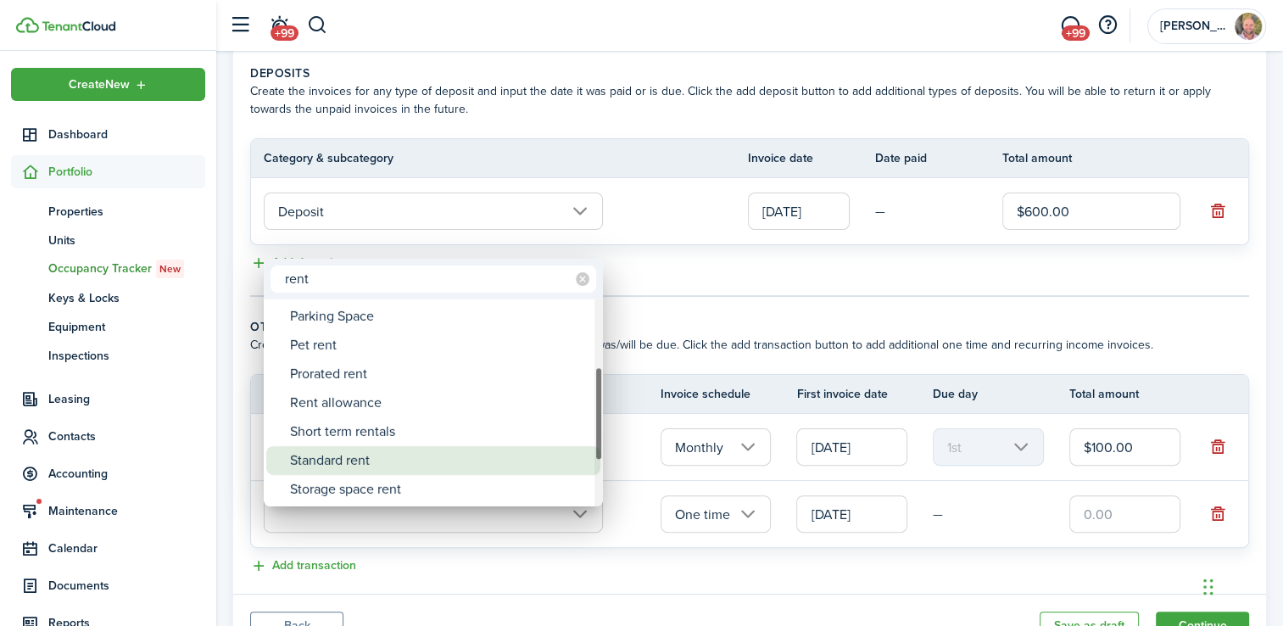
click at [387, 458] on div "Standard rent" at bounding box center [440, 460] width 300 height 29
type input "Rent / Standard rent"
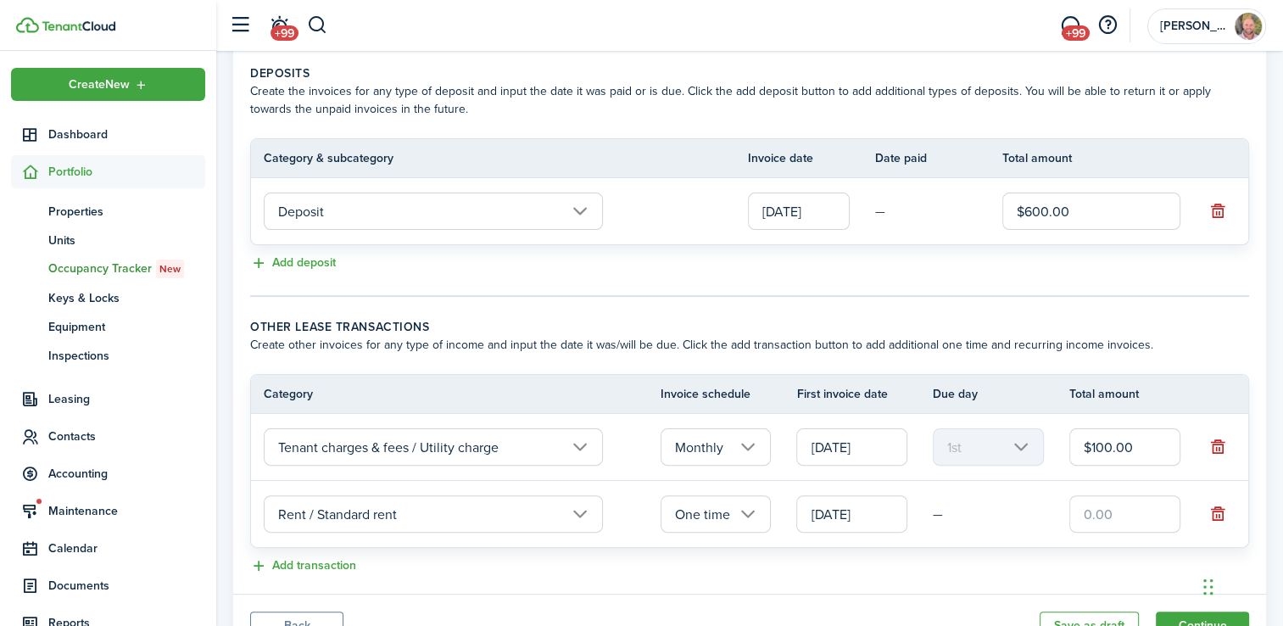
click at [1101, 524] on input "text" at bounding box center [1124, 513] width 111 height 37
type input "$1,200.00"
click at [324, 576] on button "Add transaction" at bounding box center [303, 565] width 106 height 19
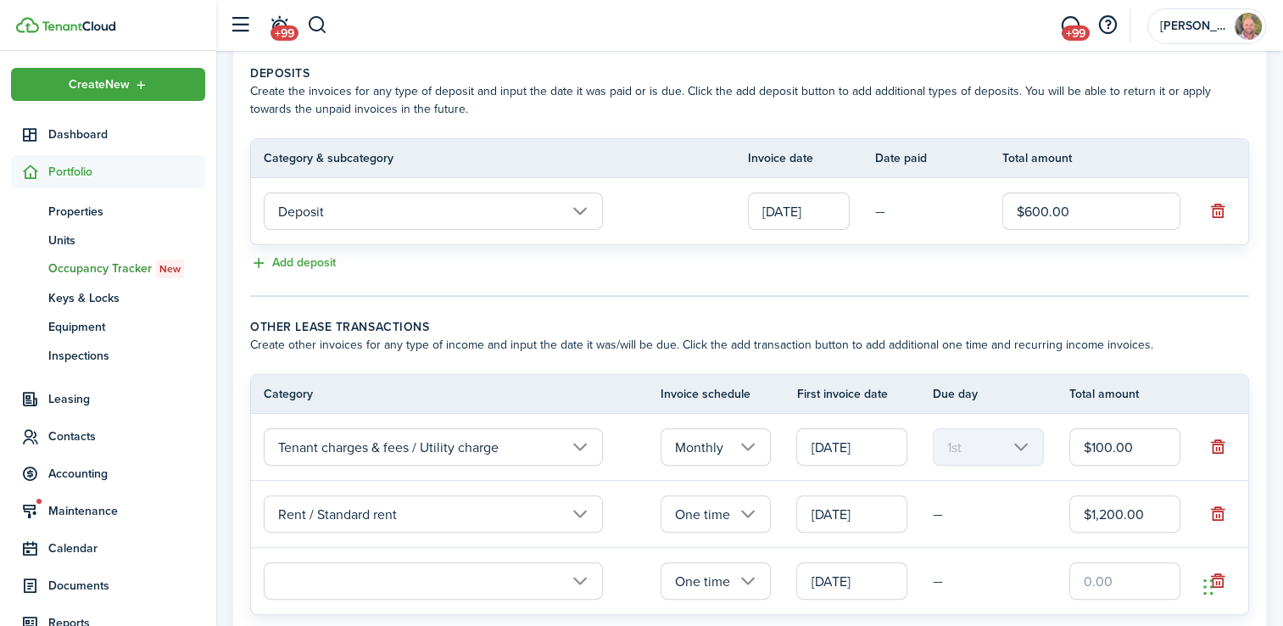
click at [342, 599] on input "text" at bounding box center [433, 580] width 339 height 37
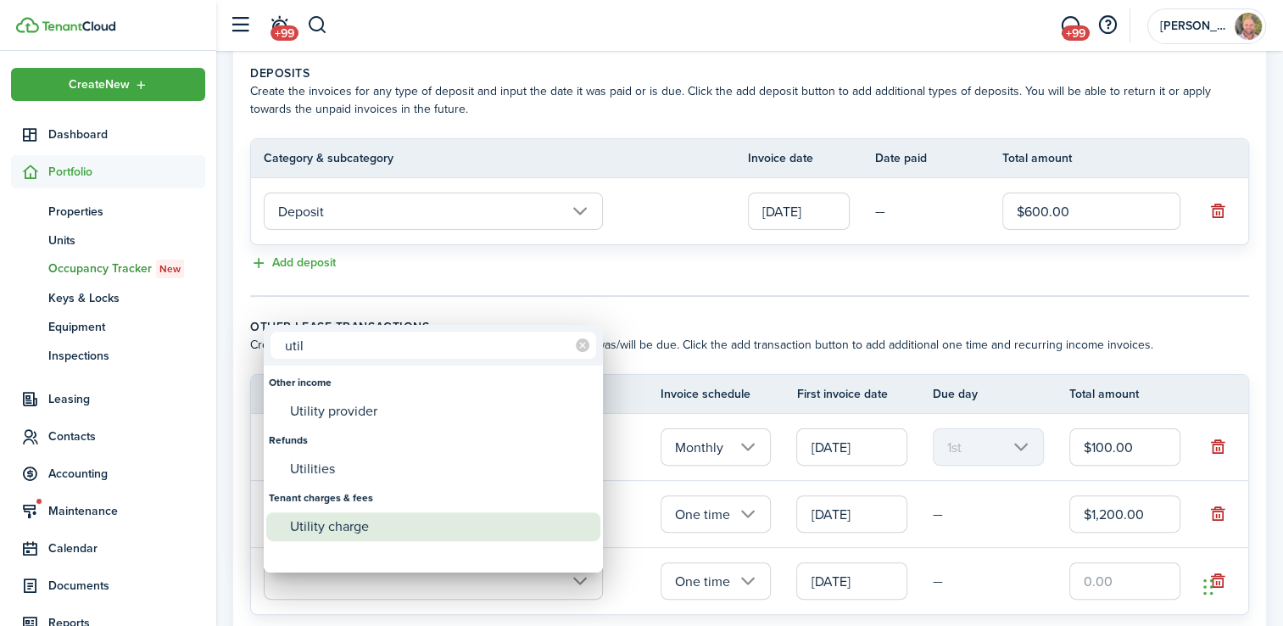
type input "util"
click at [311, 521] on div "Utility charge" at bounding box center [440, 526] width 300 height 29
type input "Tenant charges & fees / Utility charge"
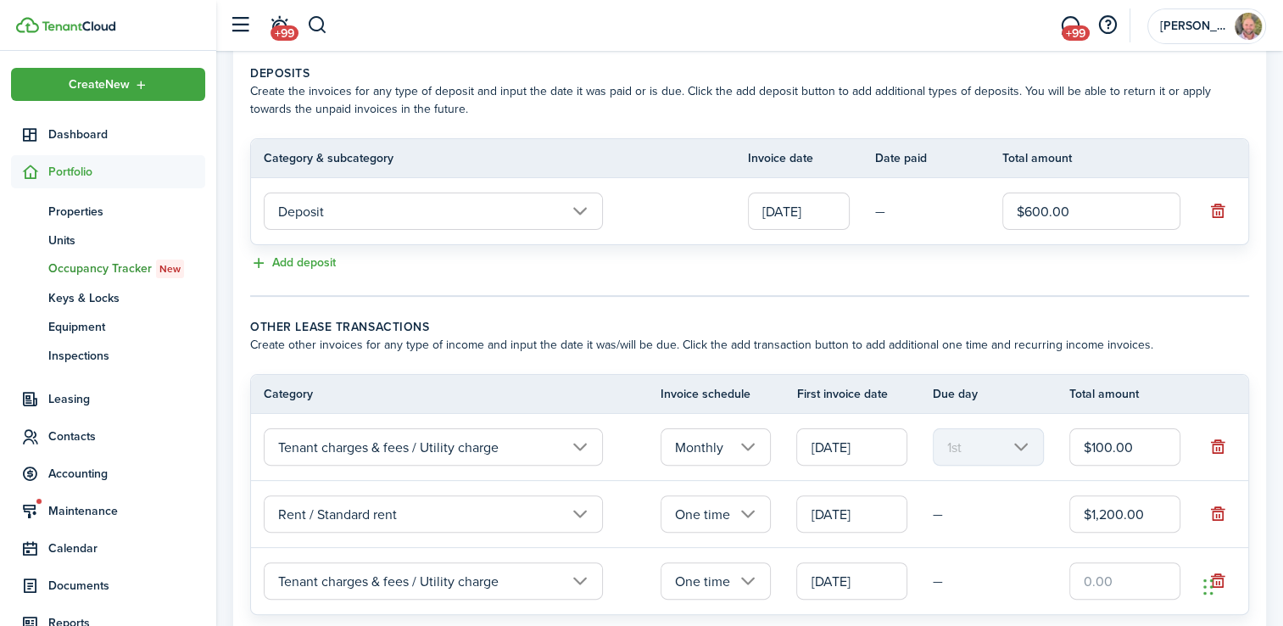
click at [729, 599] on input "One time" at bounding box center [715, 580] width 111 height 37
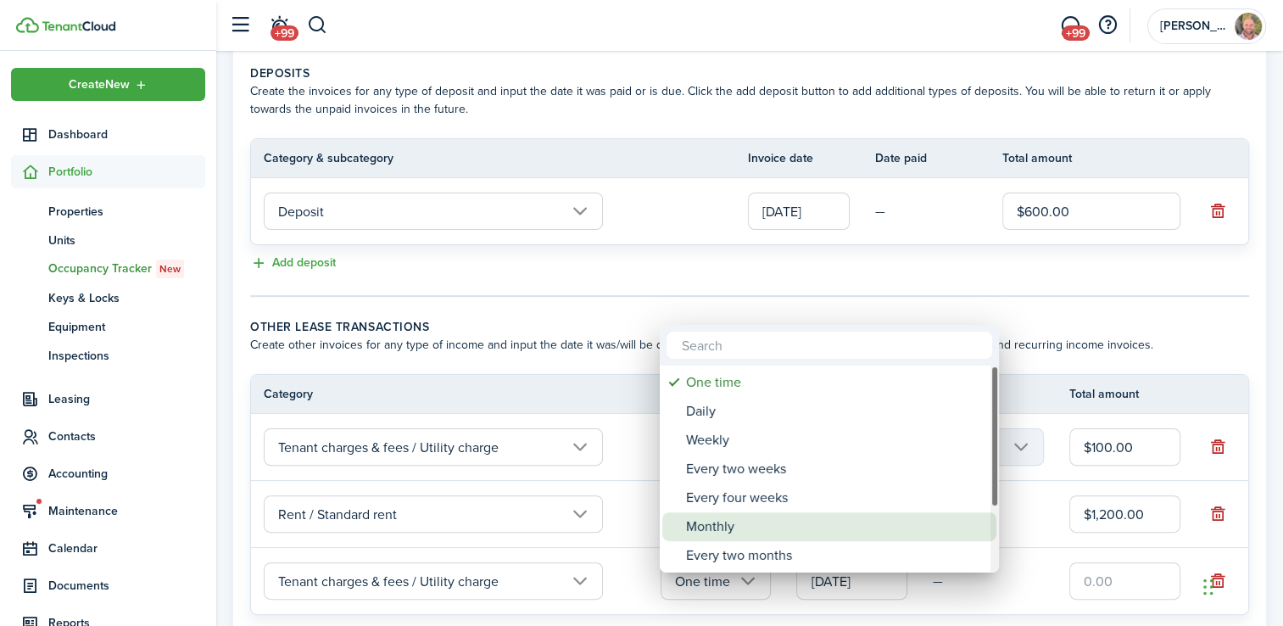
click at [723, 526] on div "Monthly" at bounding box center [836, 526] width 300 height 29
type input "Monthly"
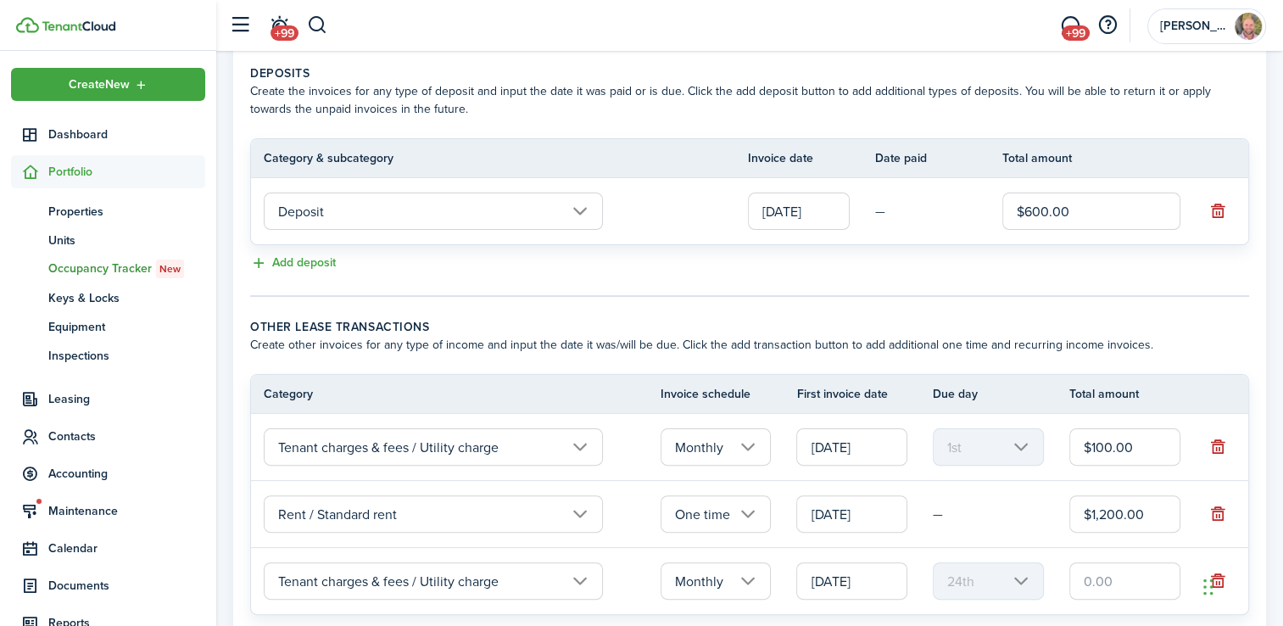
click at [841, 587] on input "[DATE]" at bounding box center [851, 580] width 111 height 37
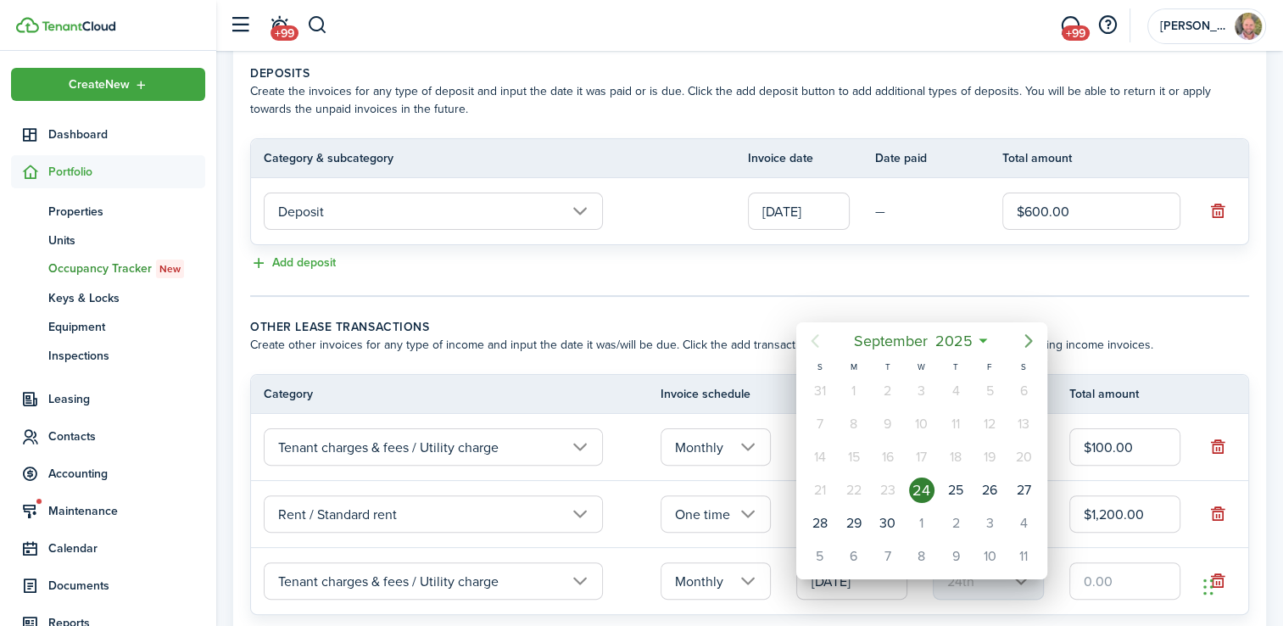
click at [1031, 343] on icon "Next page" at bounding box center [1029, 342] width 8 height 14
click at [1028, 387] on div "1" at bounding box center [1023, 390] width 25 height 25
type input "[DATE]"
type input "1st"
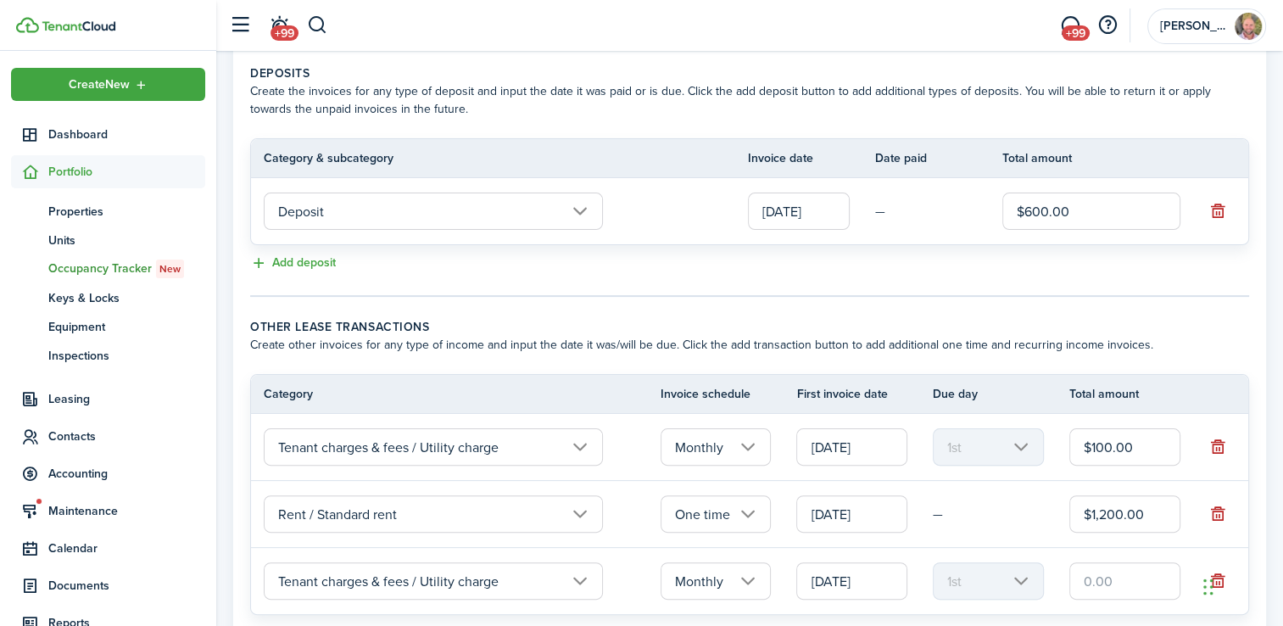
click at [1116, 599] on input "text" at bounding box center [1124, 580] width 111 height 37
type input "$100.00"
click at [956, 354] on wizard-step-header-description "Create other invoices for any type of income and input the date it was/will be …" at bounding box center [749, 345] width 999 height 18
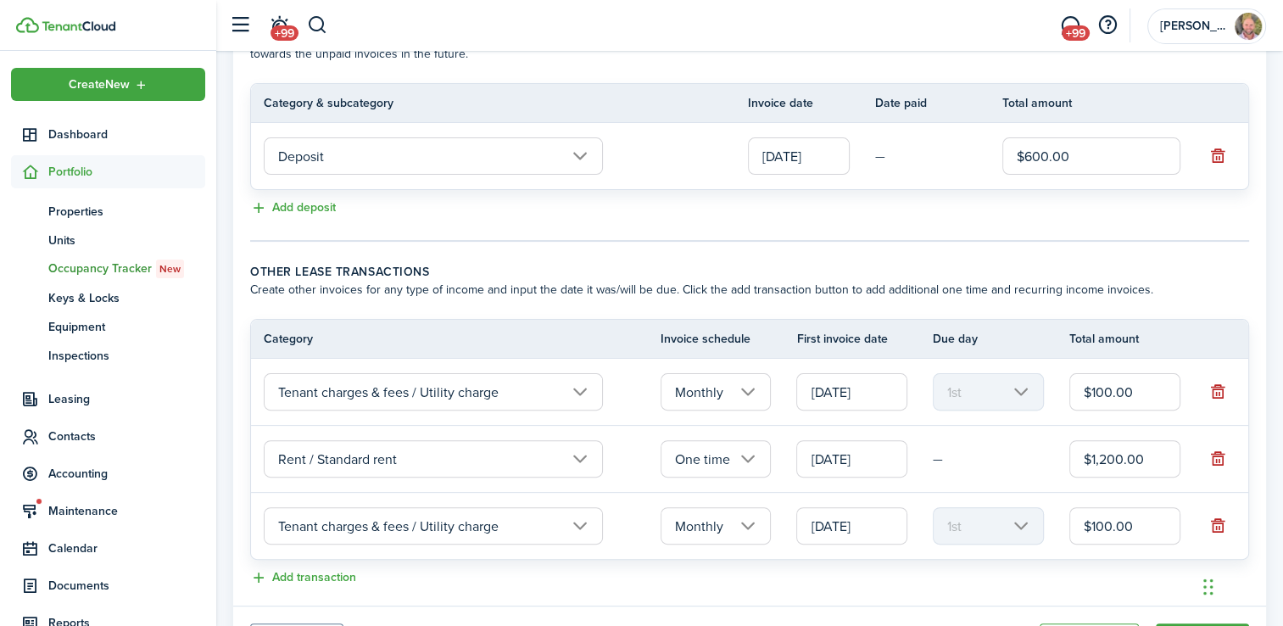
scroll to position [406, 0]
click at [721, 543] on input "Monthly" at bounding box center [715, 524] width 111 height 37
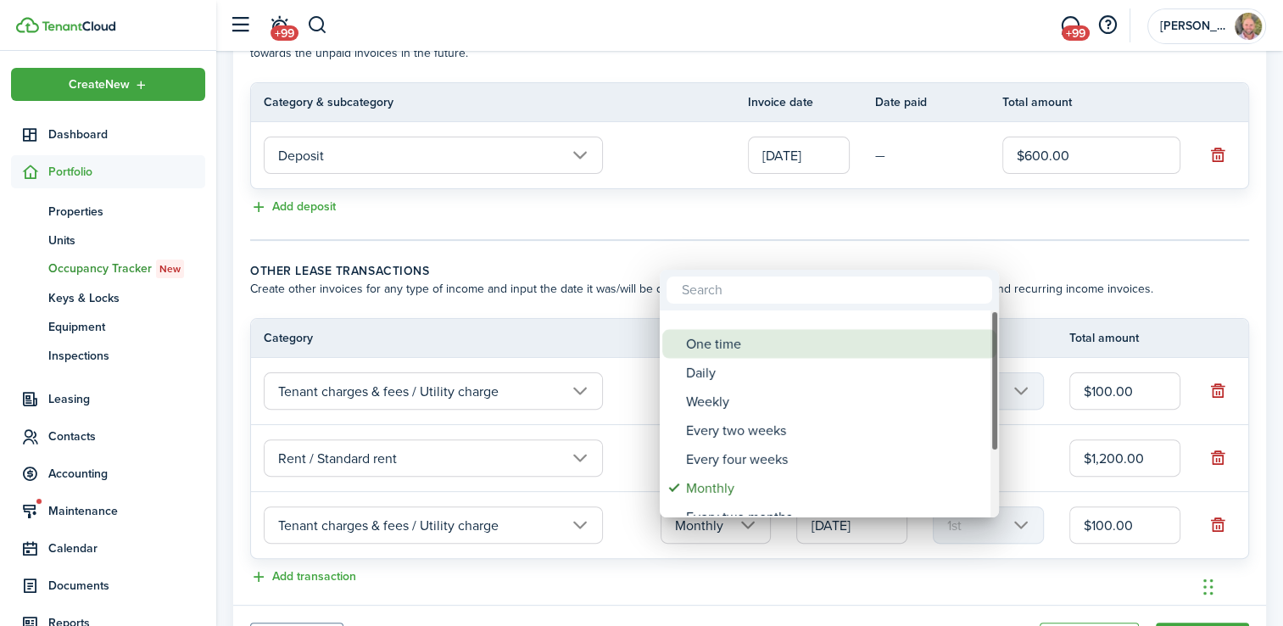
drag, startPoint x: 994, startPoint y: 427, endPoint x: 981, endPoint y: 355, distance: 73.2
click at [981, 355] on mbsc-scrollview-base "One time Daily Weekly Every two weeks Every four weeks Monthly Every two months…" at bounding box center [829, 413] width 339 height 203
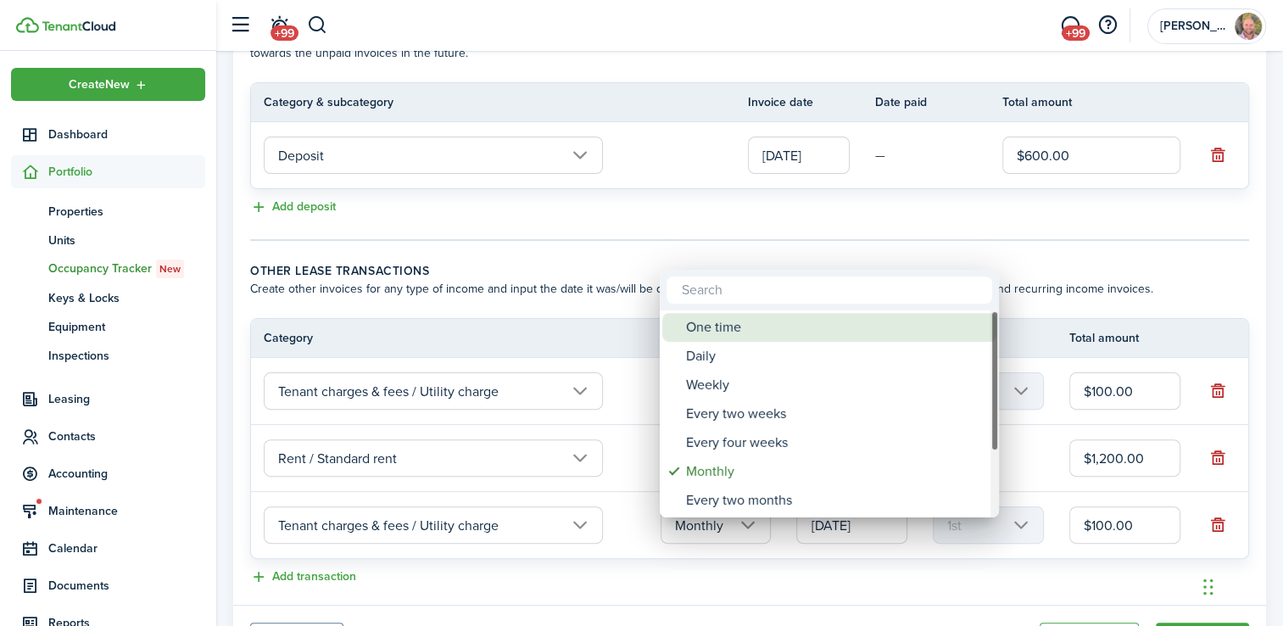
click at [784, 320] on div "One time" at bounding box center [836, 327] width 300 height 29
type input "One time"
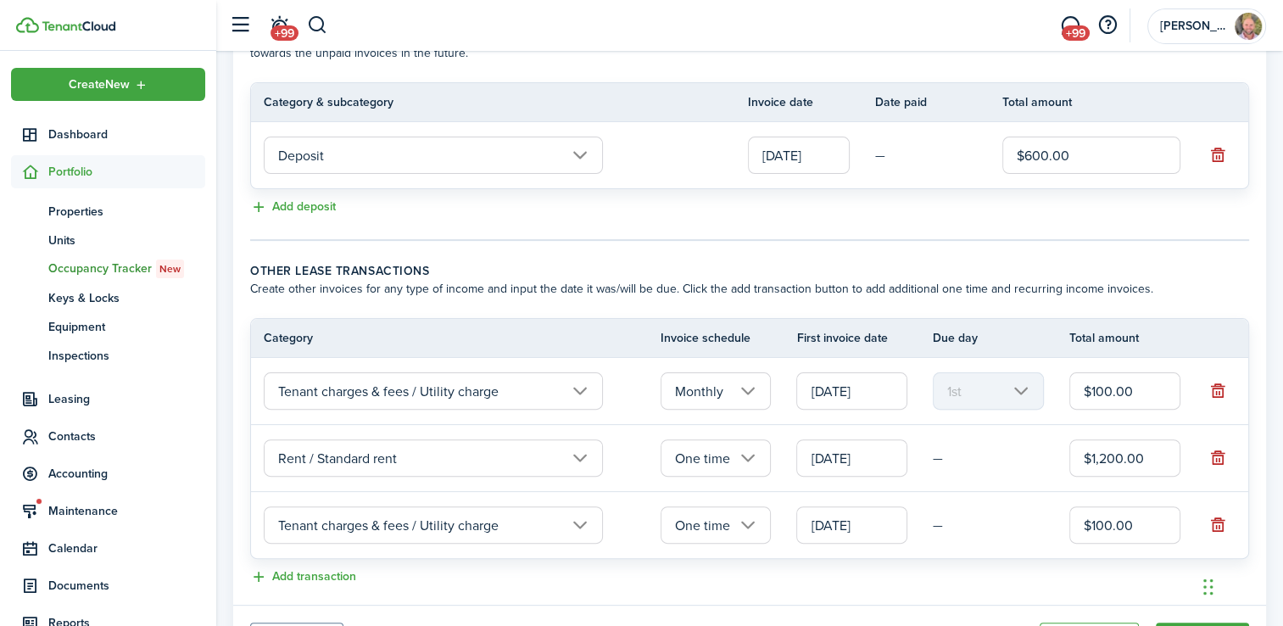
click at [852, 540] on input "[DATE]" at bounding box center [851, 524] width 111 height 37
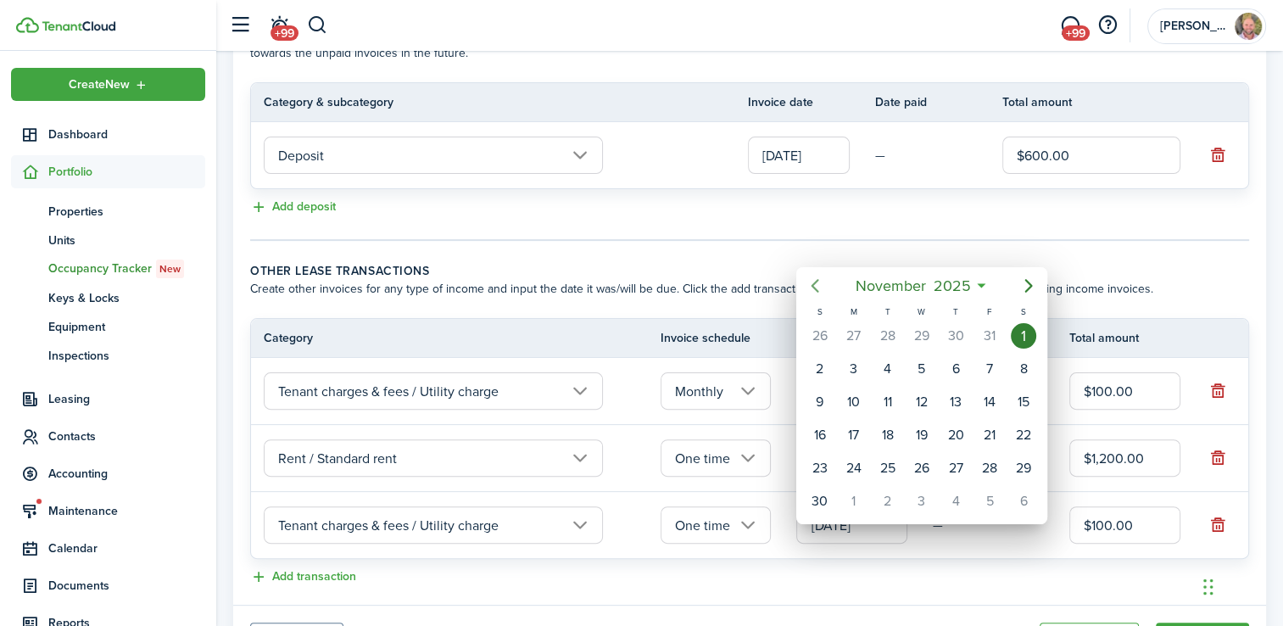
click at [816, 283] on icon "Previous page" at bounding box center [815, 286] width 20 height 20
click at [921, 432] on div "24" at bounding box center [921, 434] width 25 height 25
type input "[DATE]"
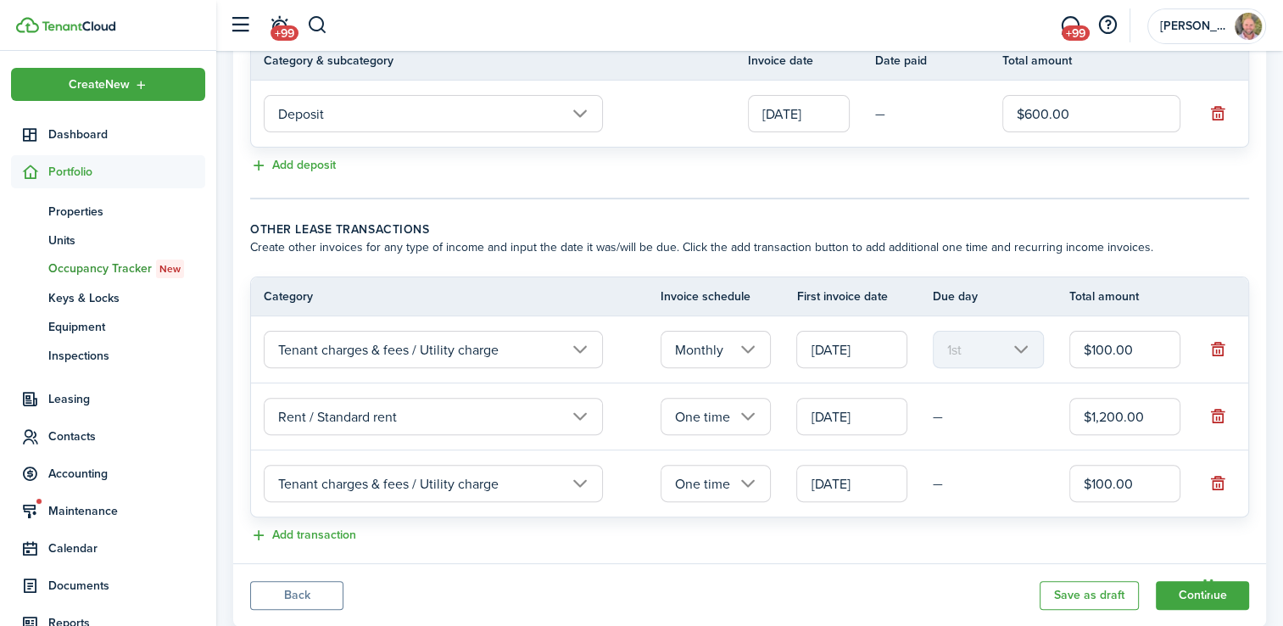
scroll to position [465, 0]
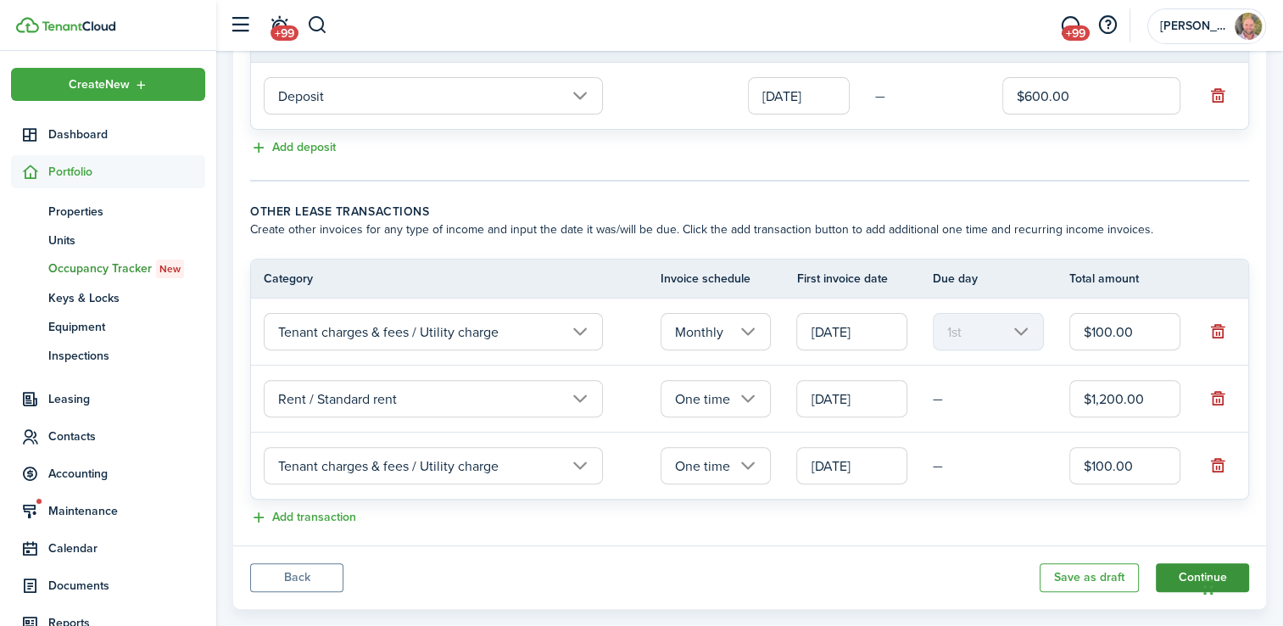
click at [1172, 578] on button "Continue" at bounding box center [1202, 577] width 93 height 29
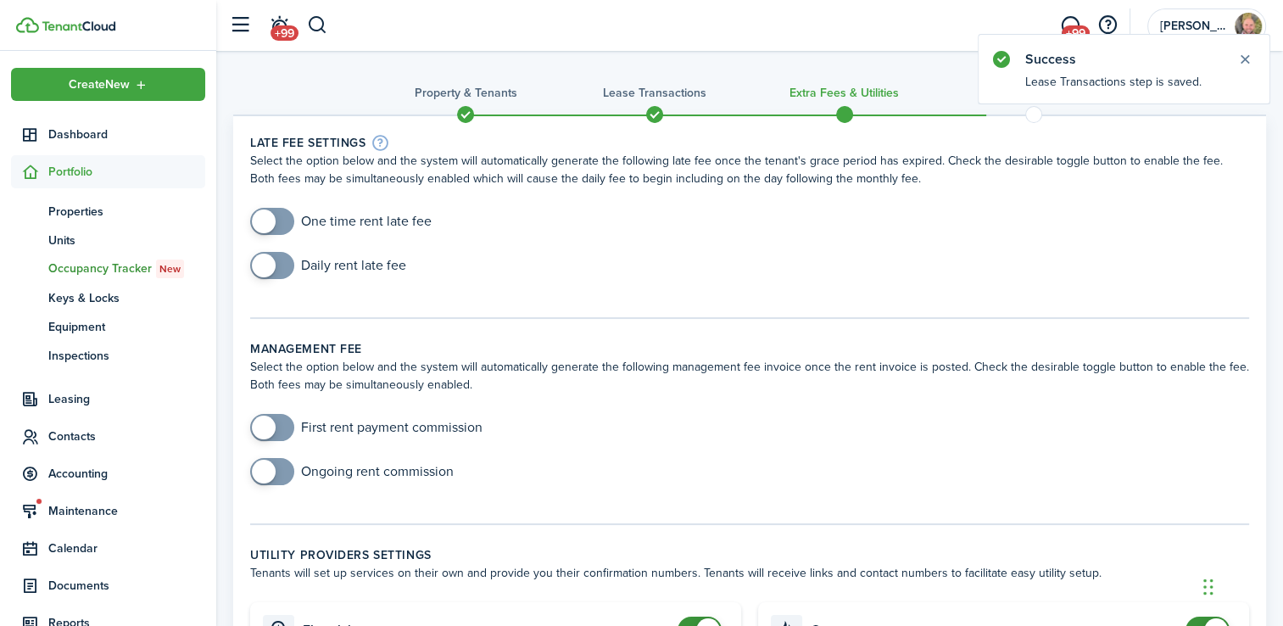
checkbox input "true"
click at [271, 221] on span at bounding box center [264, 221] width 24 height 24
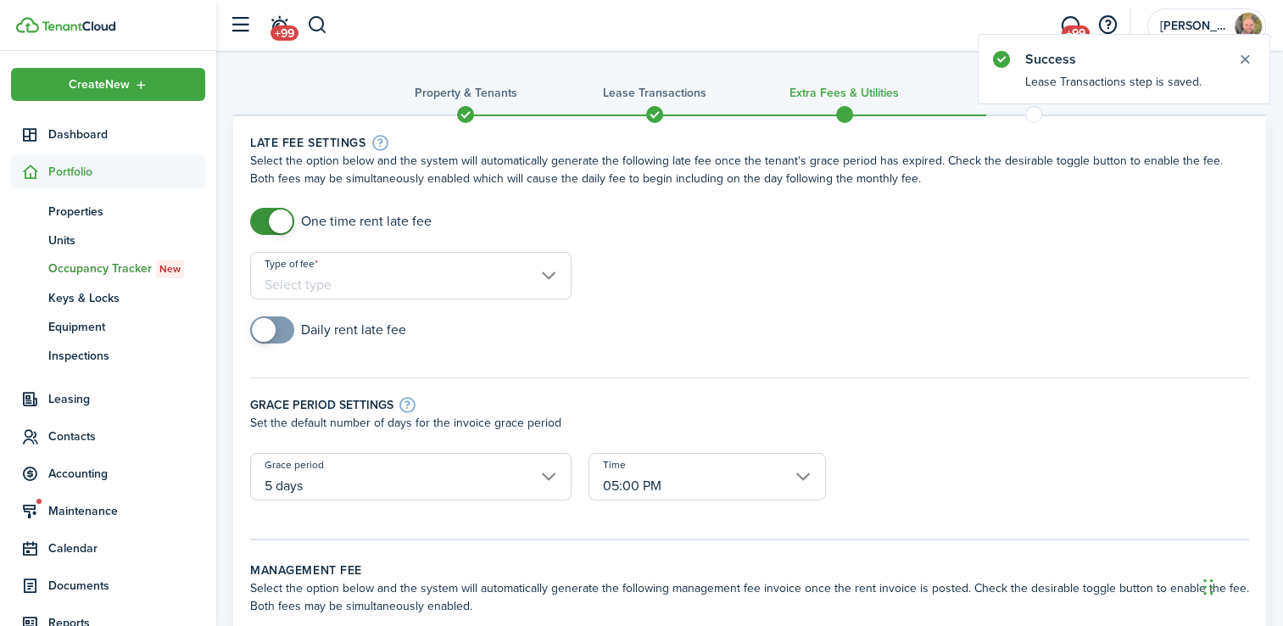
click at [402, 295] on input "Type of fee" at bounding box center [410, 275] width 321 height 47
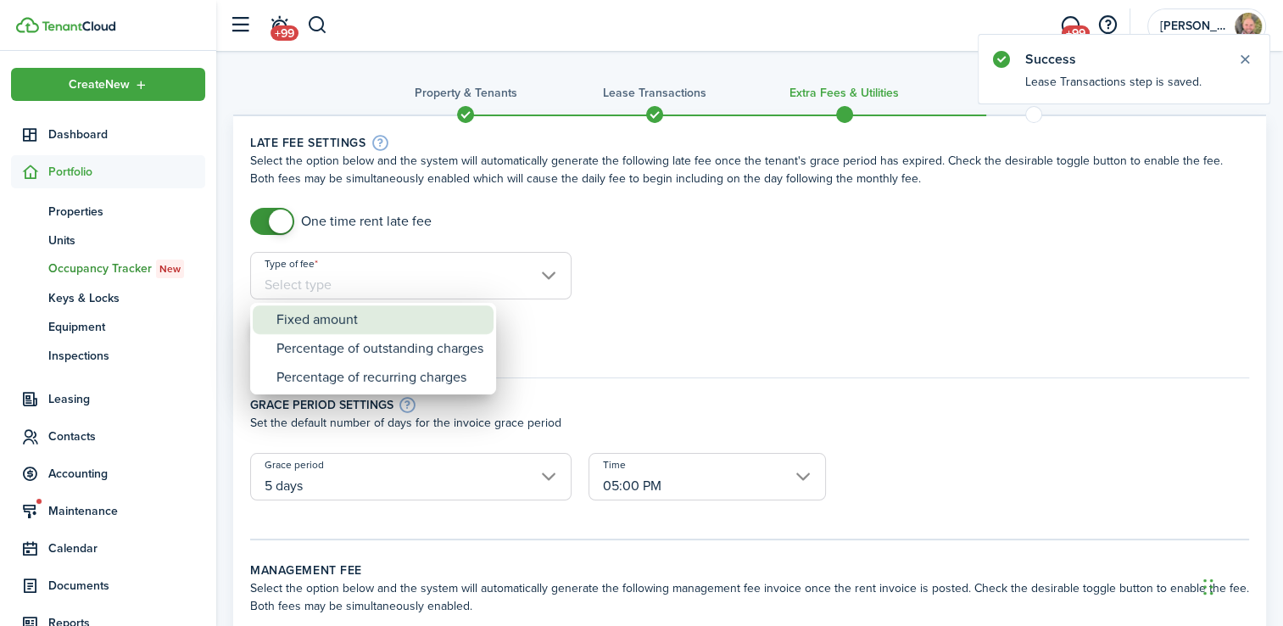
click at [375, 317] on div "Fixed amount" at bounding box center [379, 319] width 207 height 29
type input "Fixed amount"
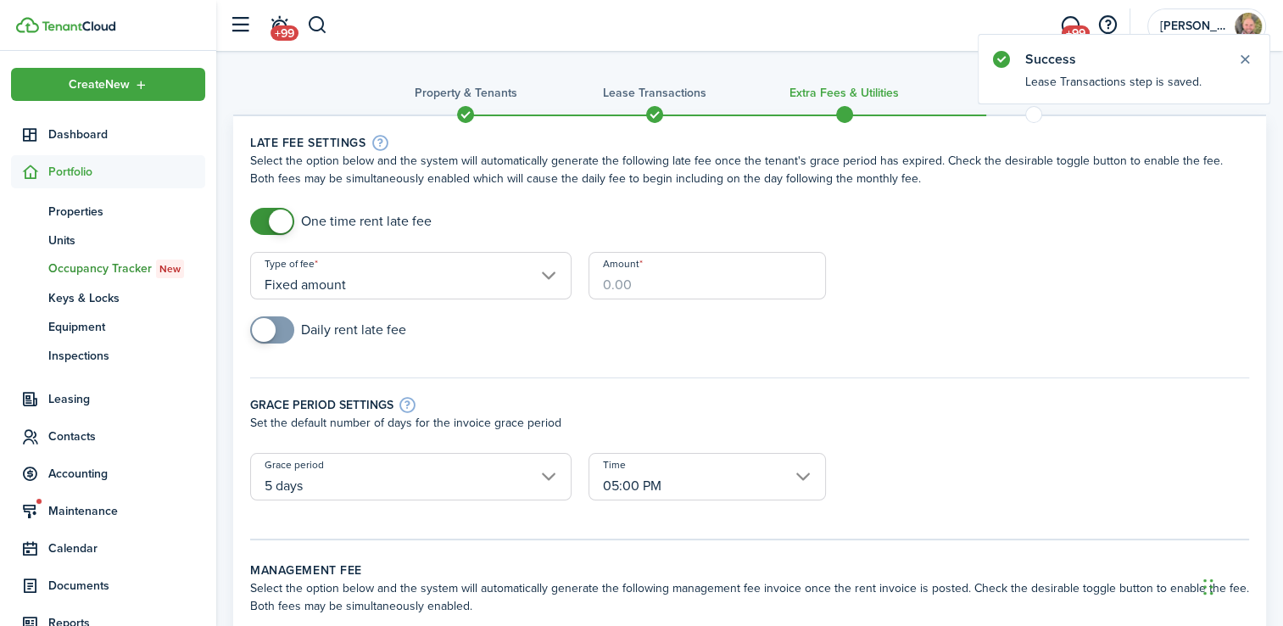
click at [690, 267] on input "Amount" at bounding box center [706, 275] width 237 height 47
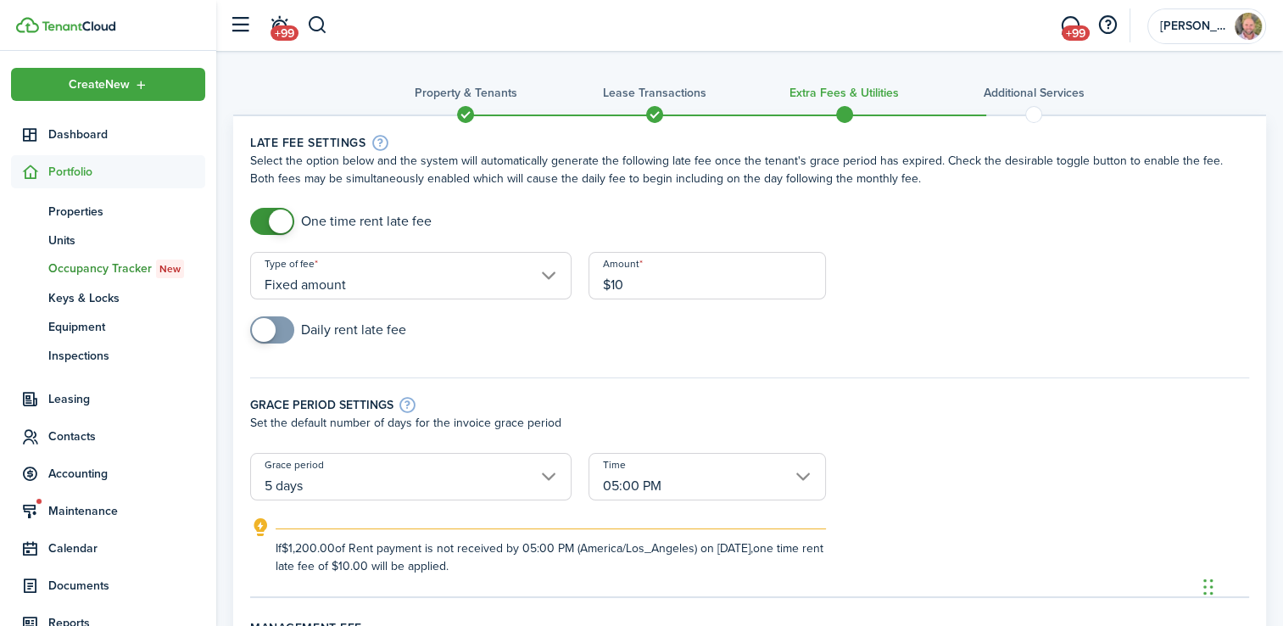
type input "$10.00"
click at [455, 337] on div "Daily rent late fee" at bounding box center [750, 338] width 1016 height 44
click at [528, 462] on input "5 days" at bounding box center [410, 476] width 321 height 47
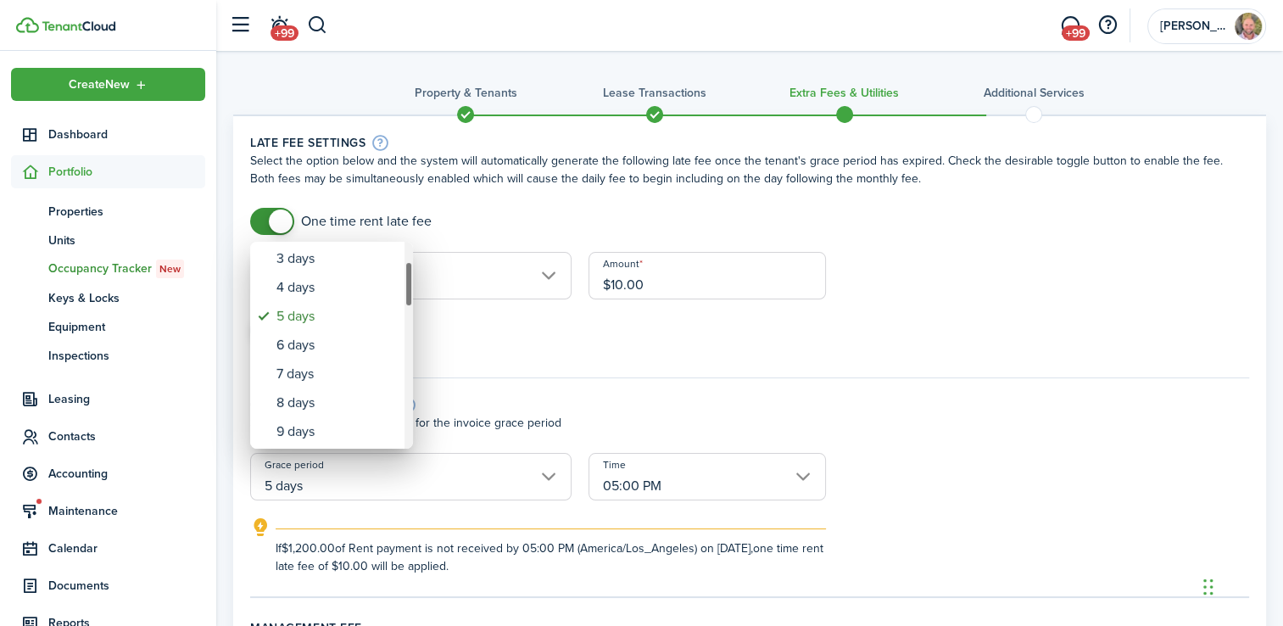
drag, startPoint x: 406, startPoint y: 273, endPoint x: 407, endPoint y: 293, distance: 20.4
click at [407, 293] on div "Grace period" at bounding box center [408, 284] width 8 height 46
click at [329, 368] on div "7 days" at bounding box center [338, 373] width 124 height 29
type input "7 days"
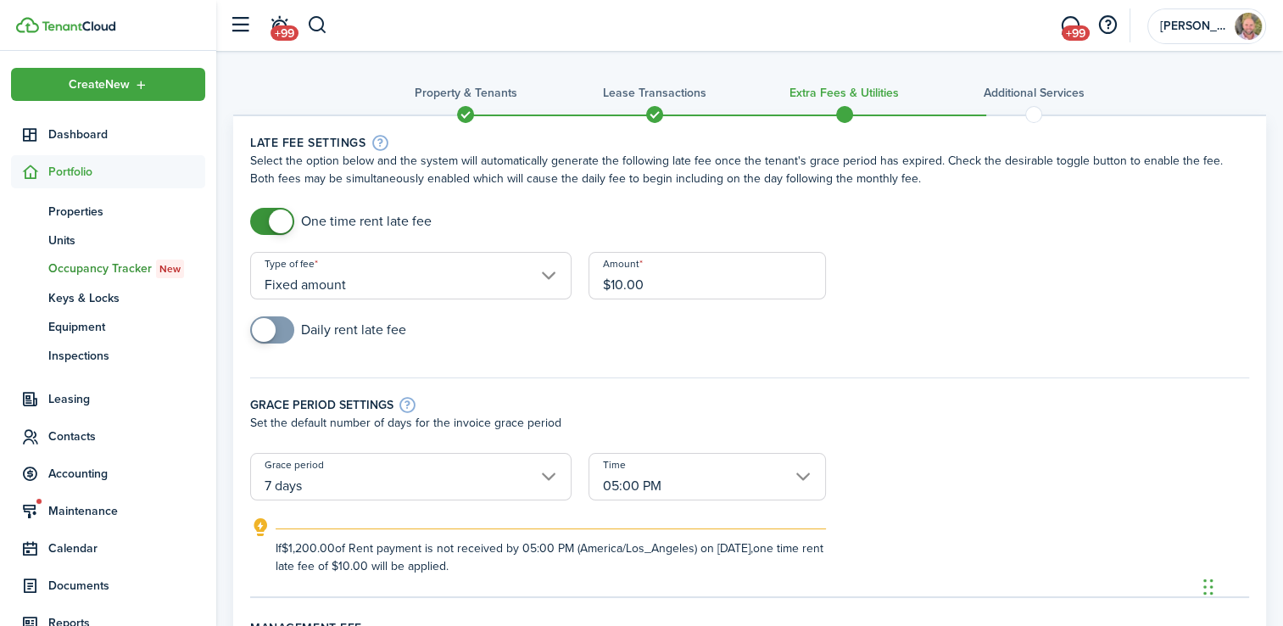
click at [504, 392] on div "Grace period settings Set the default number of days for the invoice grace peri…" at bounding box center [750, 406] width 1016 height 92
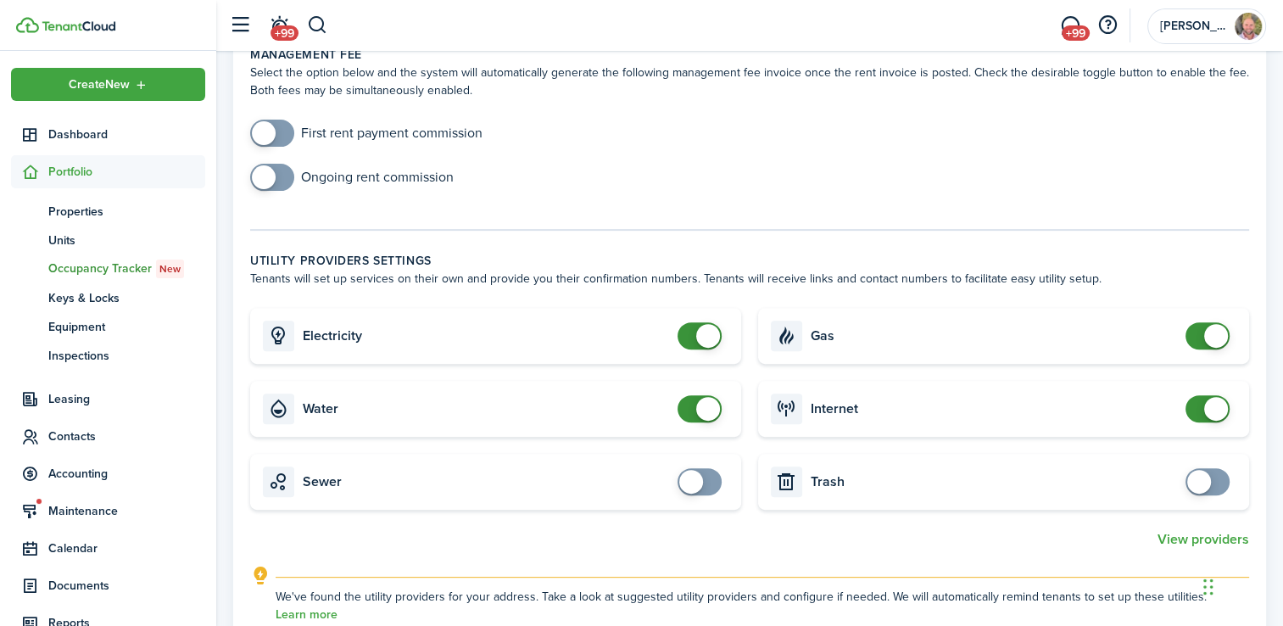
scroll to position [631, 0]
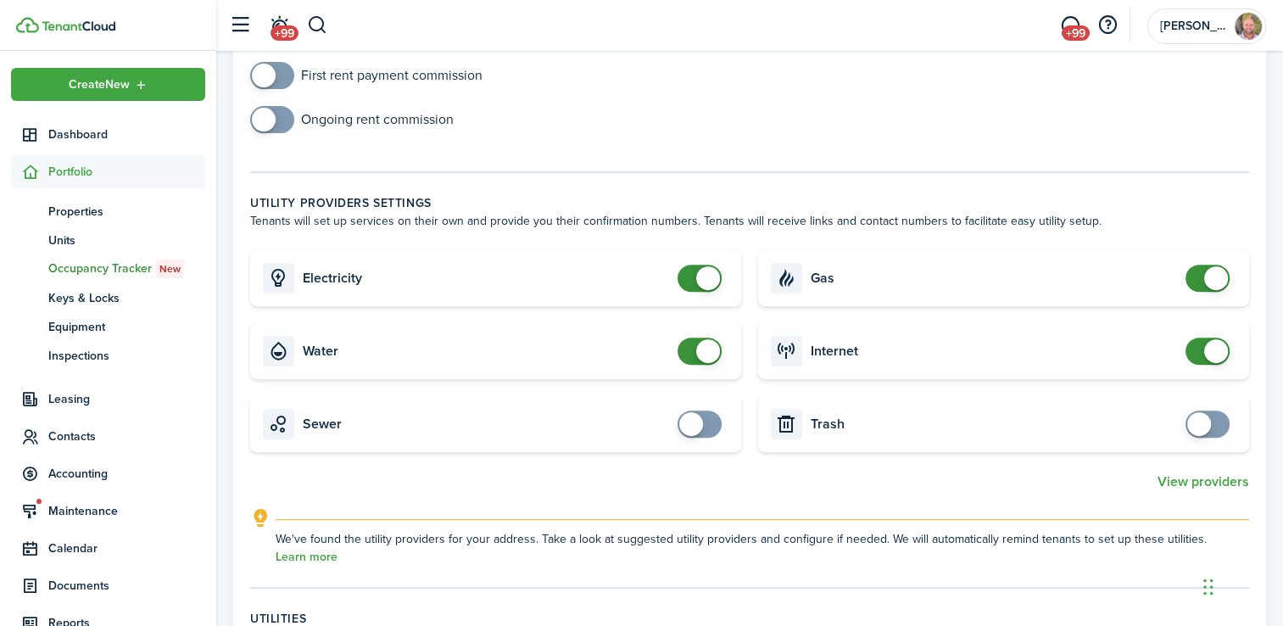
checkbox input "false"
click at [1199, 270] on span at bounding box center [1207, 278] width 17 height 27
checkbox input "false"
click at [692, 348] on span at bounding box center [699, 350] width 17 height 27
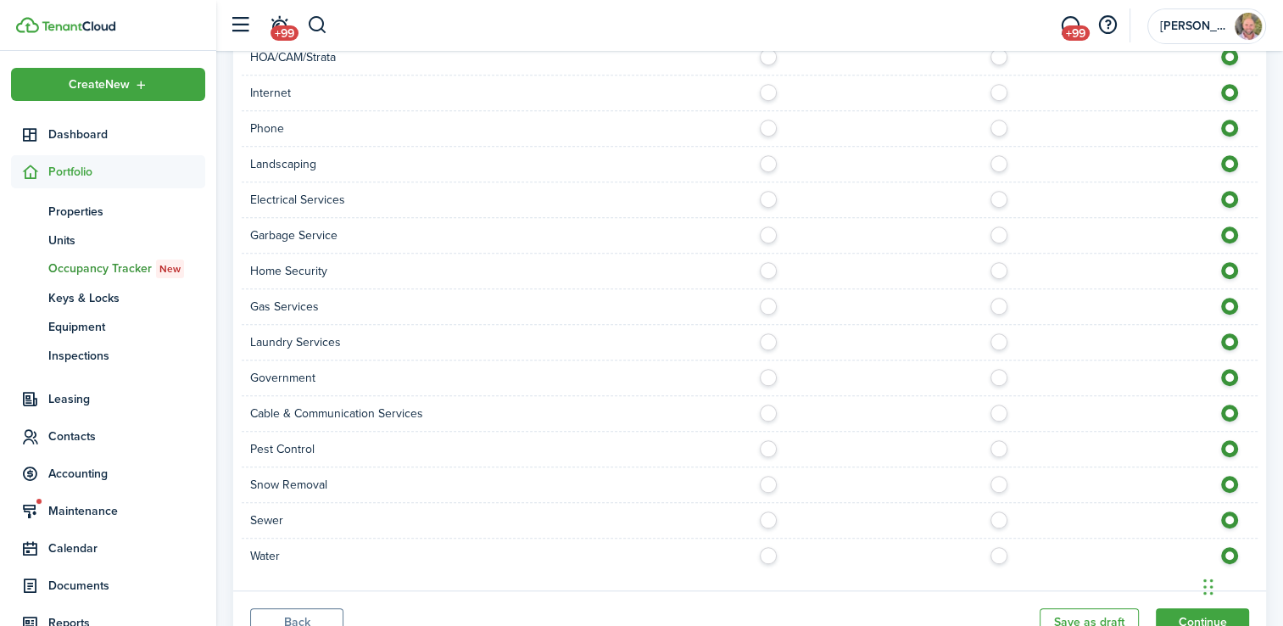
scroll to position [1445, 0]
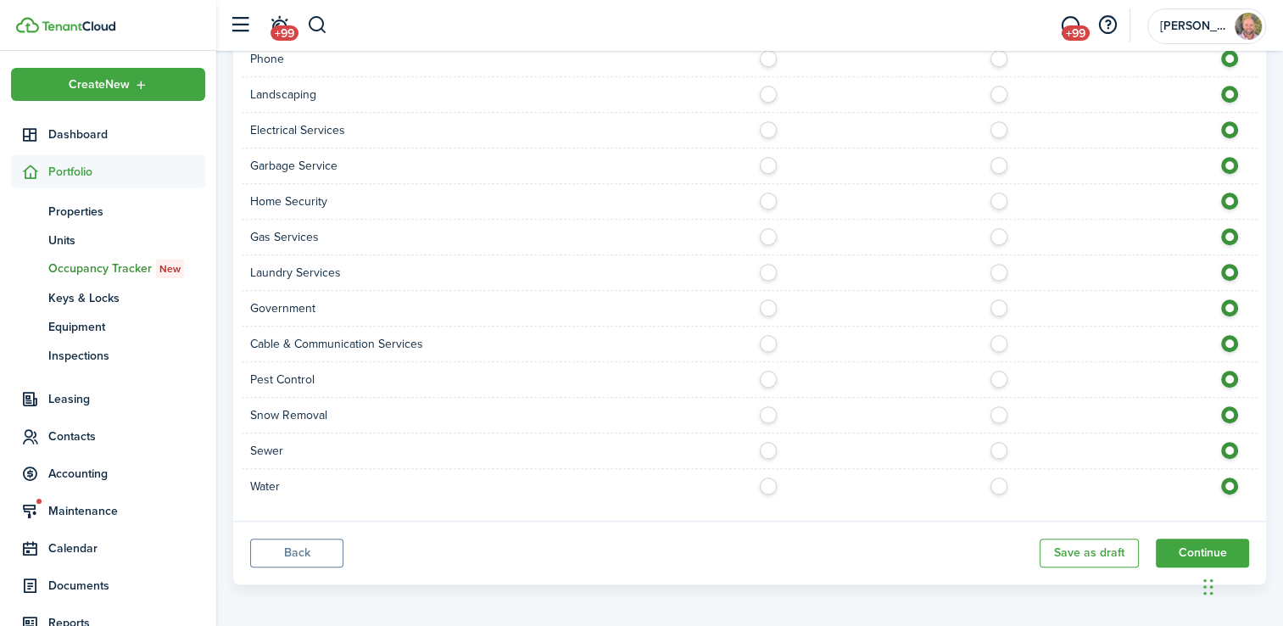
click at [1179, 562] on panel-main-footer "Back Save as draft Continue" at bounding box center [749, 553] width 1033 height 64
click at [1177, 554] on button "Continue" at bounding box center [1202, 552] width 93 height 29
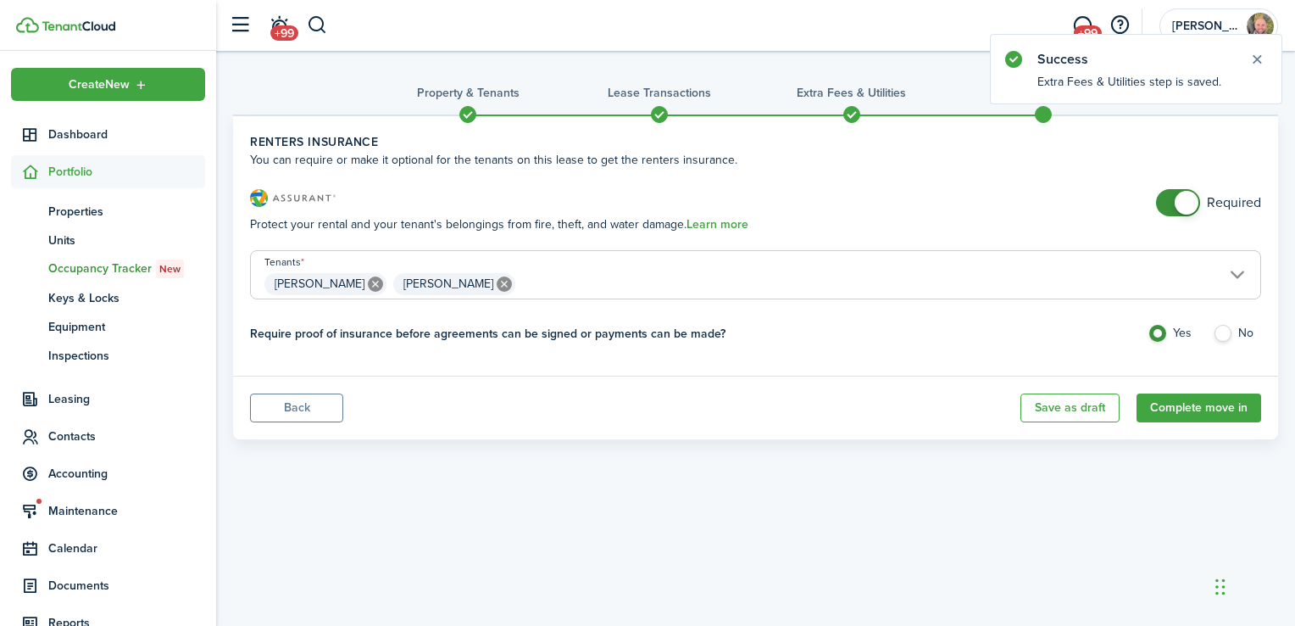
checkbox input "false"
click at [1174, 202] on span at bounding box center [1178, 202] width 17 height 27
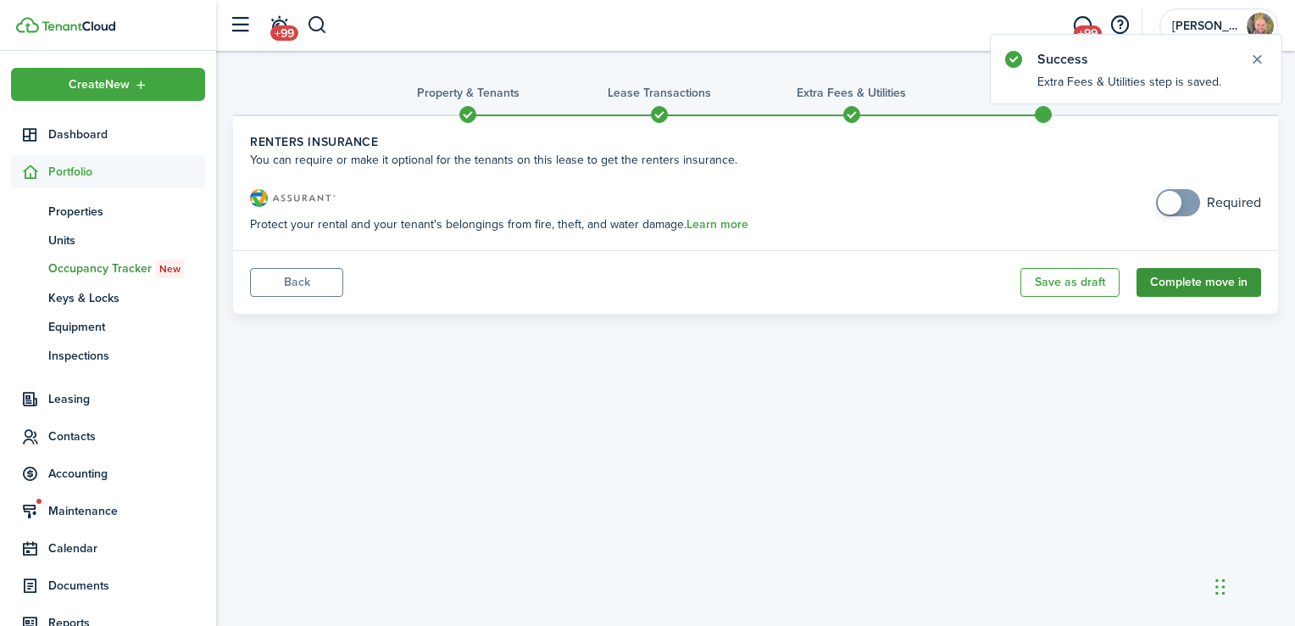
click at [1166, 283] on button "Complete move in" at bounding box center [1199, 282] width 125 height 29
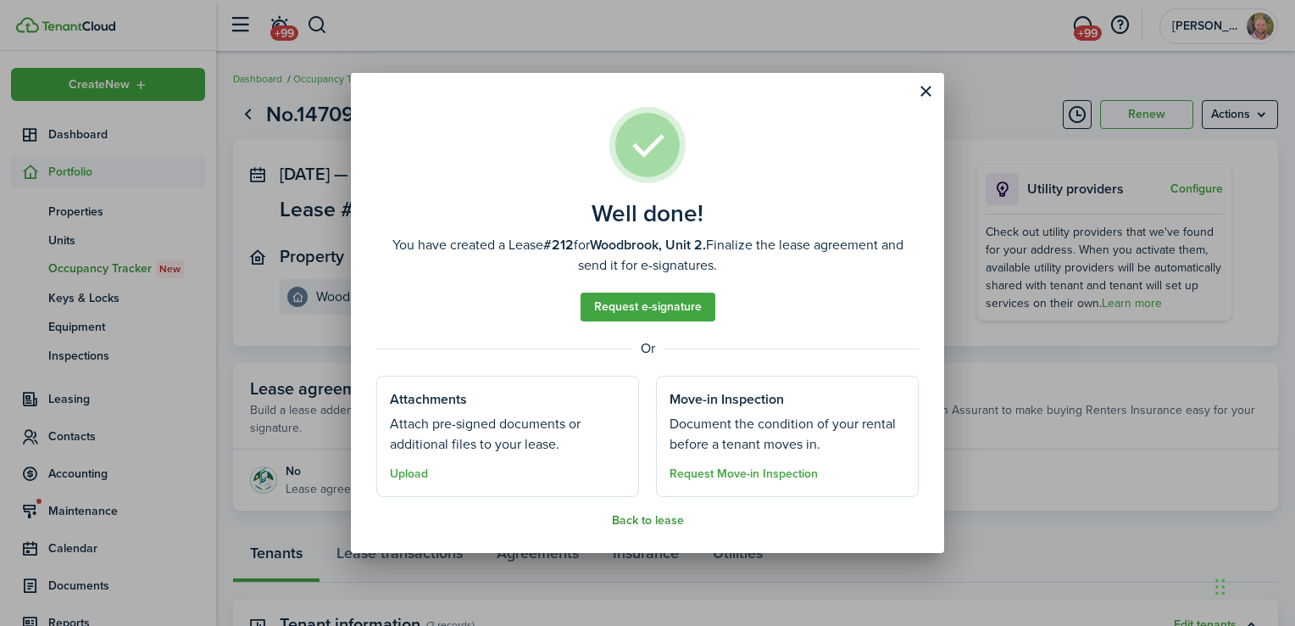
click at [664, 520] on button "Back to lease" at bounding box center [648, 521] width 72 height 14
